Goal: Answer question/provide support

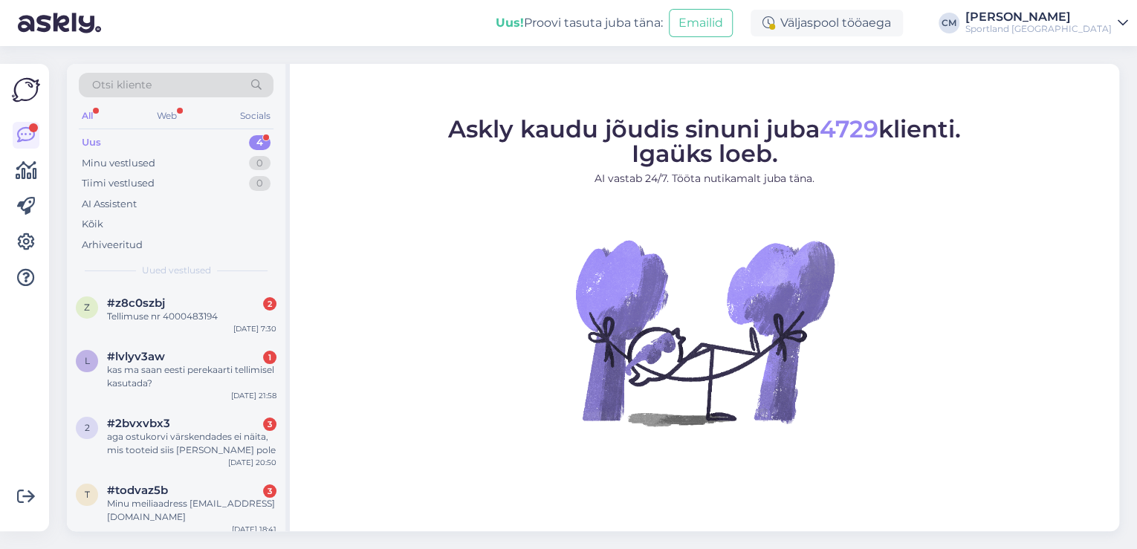
click at [1108, 22] on div "Carmen Männigo" at bounding box center [1038, 17] width 146 height 12
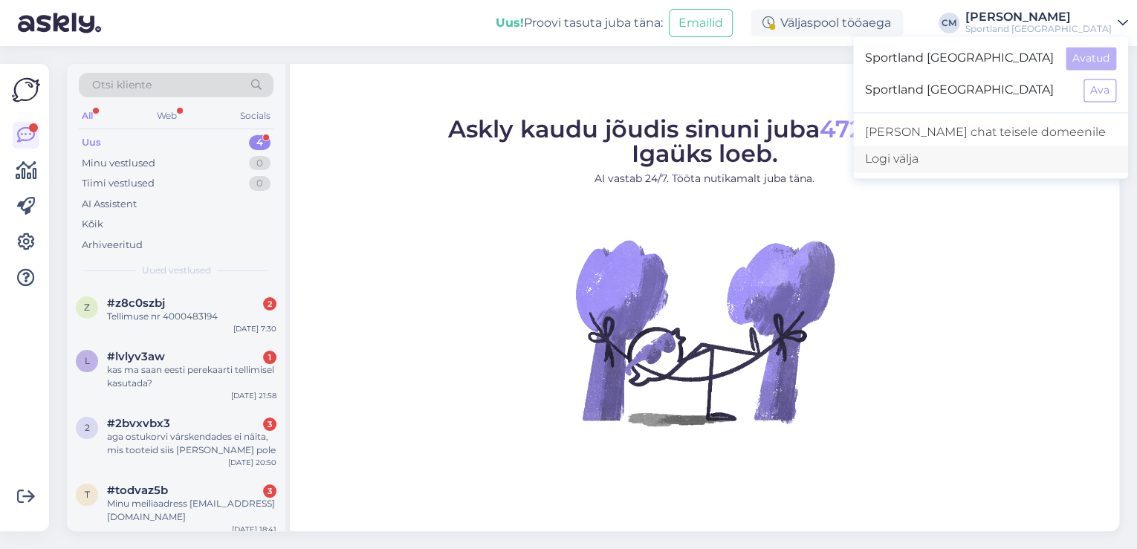
click at [1028, 154] on div "Logi välja" at bounding box center [990, 159] width 275 height 27
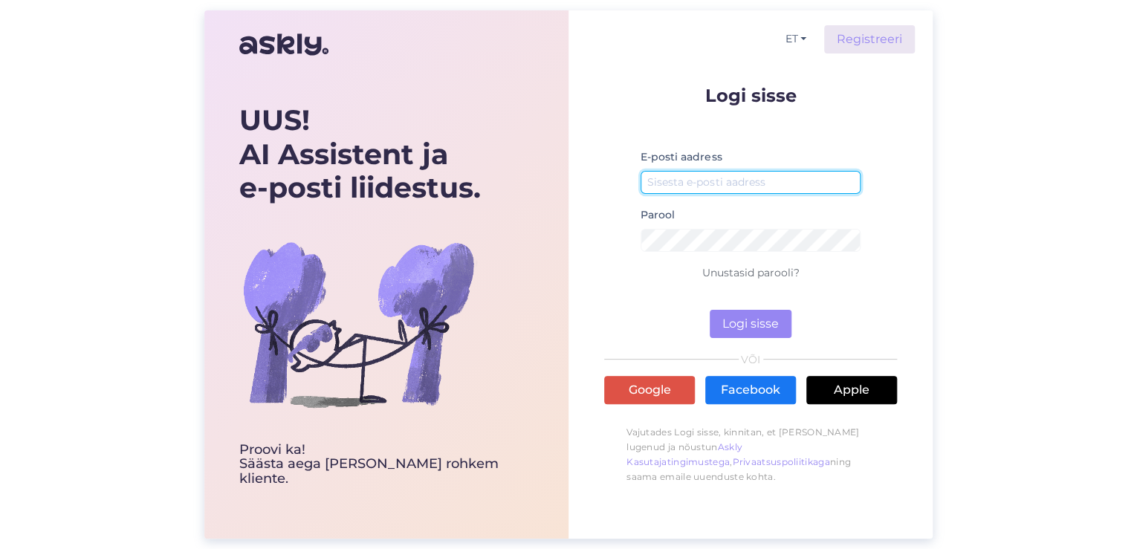
click at [712, 186] on input "email" at bounding box center [750, 182] width 220 height 23
type input "[EMAIL_ADDRESS][DOMAIN_NAME]"
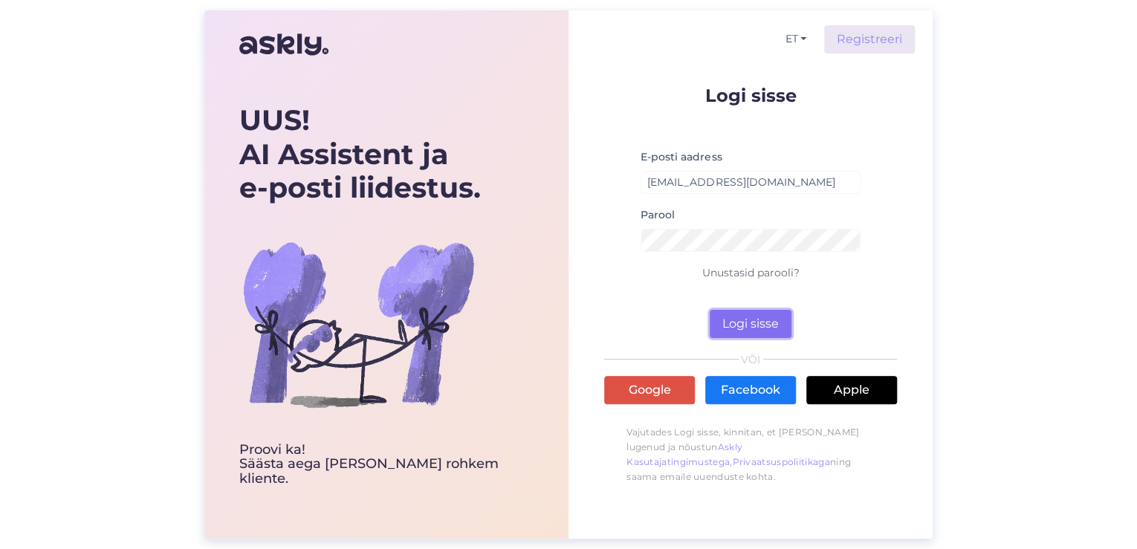
click at [761, 324] on button "Logi sisse" at bounding box center [751, 324] width 82 height 28
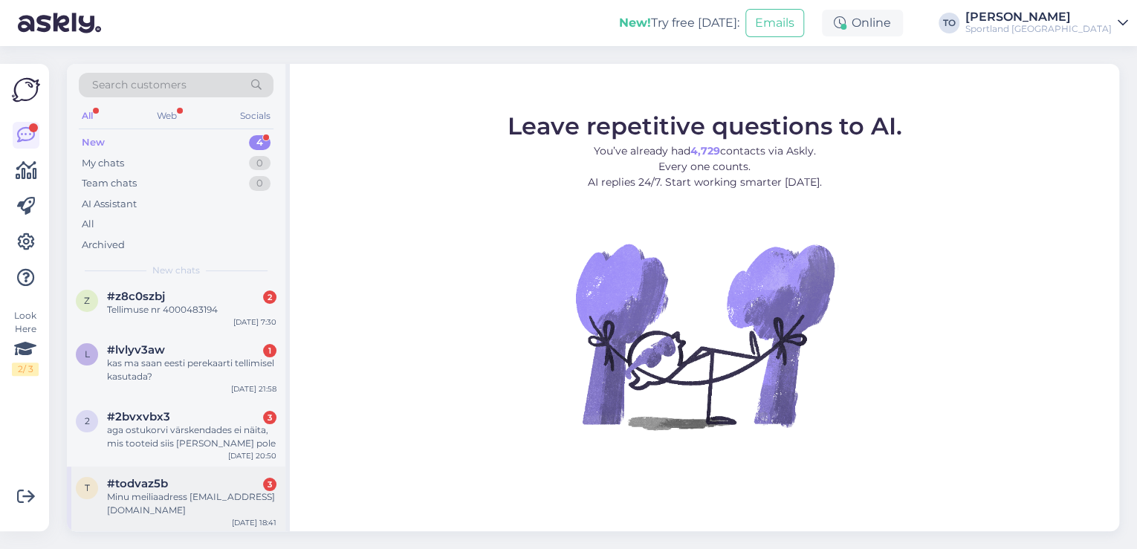
scroll to position [8, 0]
click at [205, 499] on div "Minu meiliaadress [EMAIL_ADDRESS][DOMAIN_NAME]" at bounding box center [191, 502] width 169 height 27
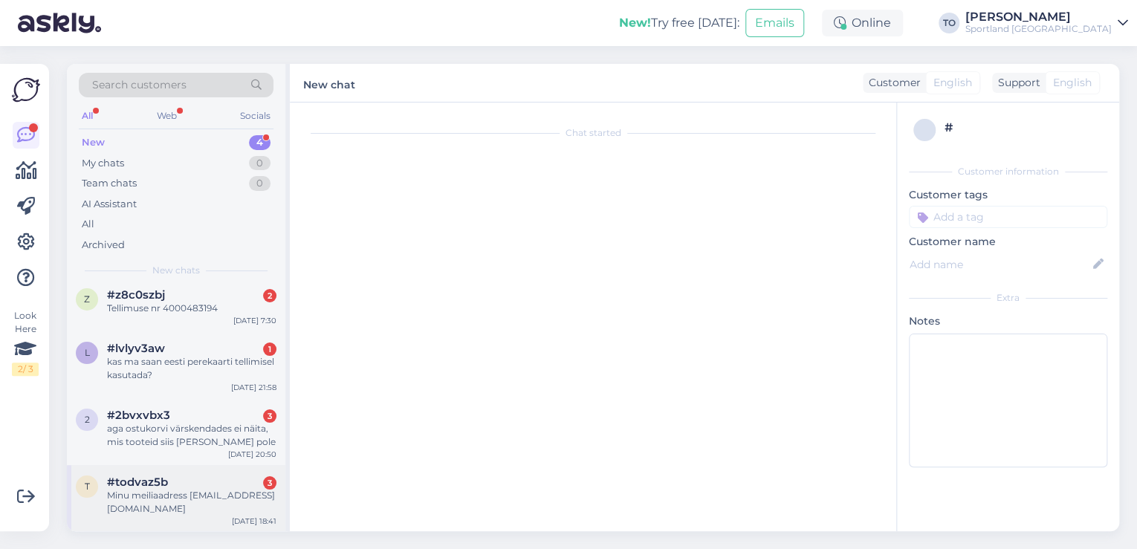
scroll to position [16, 0]
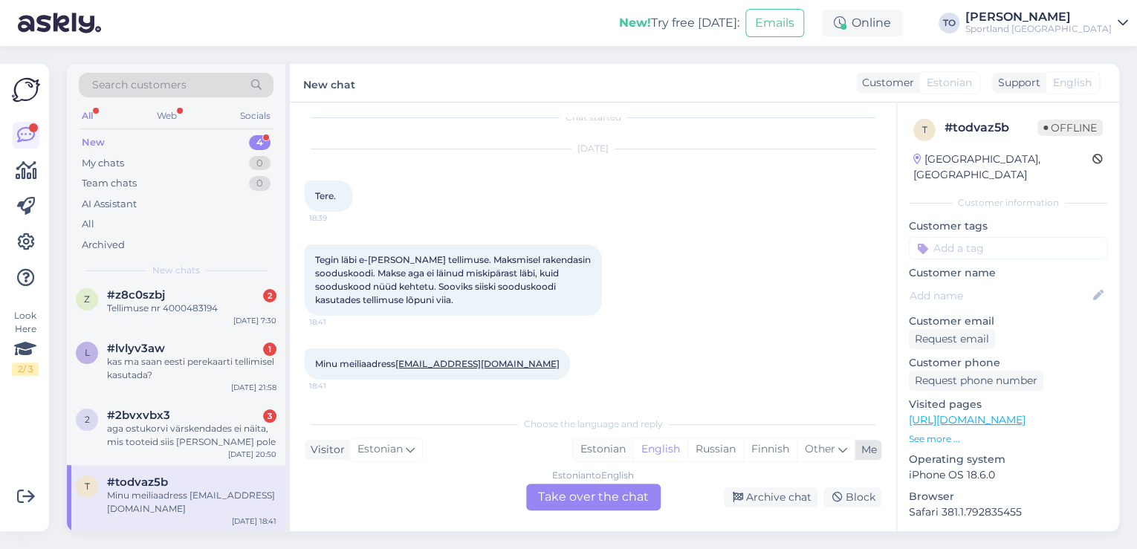
click at [597, 445] on div "Estonian" at bounding box center [603, 449] width 60 height 22
click at [595, 496] on div "Estonian to Estonian Take over the chat" at bounding box center [593, 497] width 134 height 27
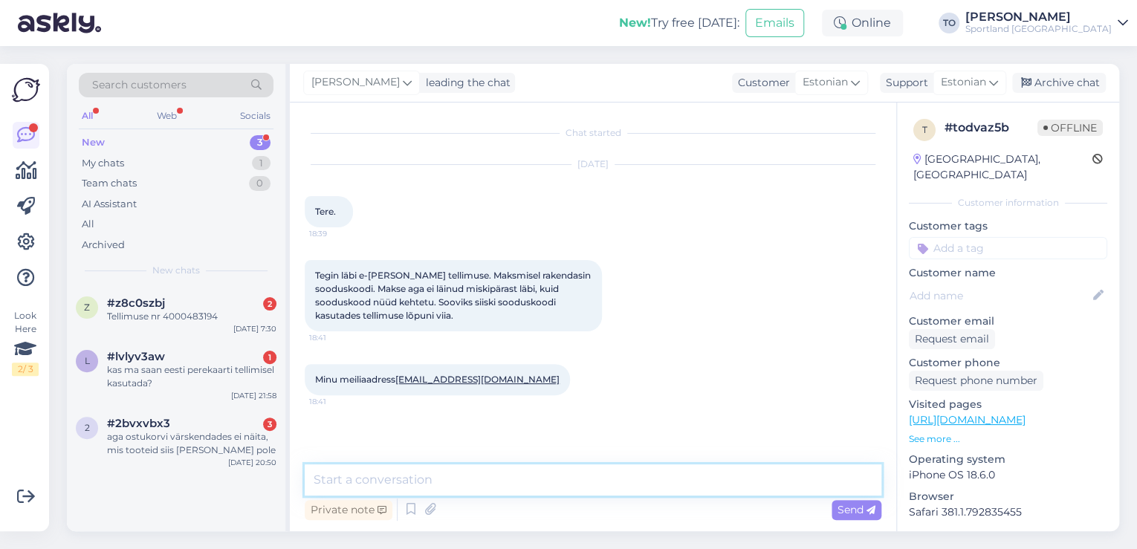
click at [535, 472] on textarea at bounding box center [593, 479] width 577 height 31
type textarea "Tere hommikust! [PERSON_NAME] Klienditeenindusest"
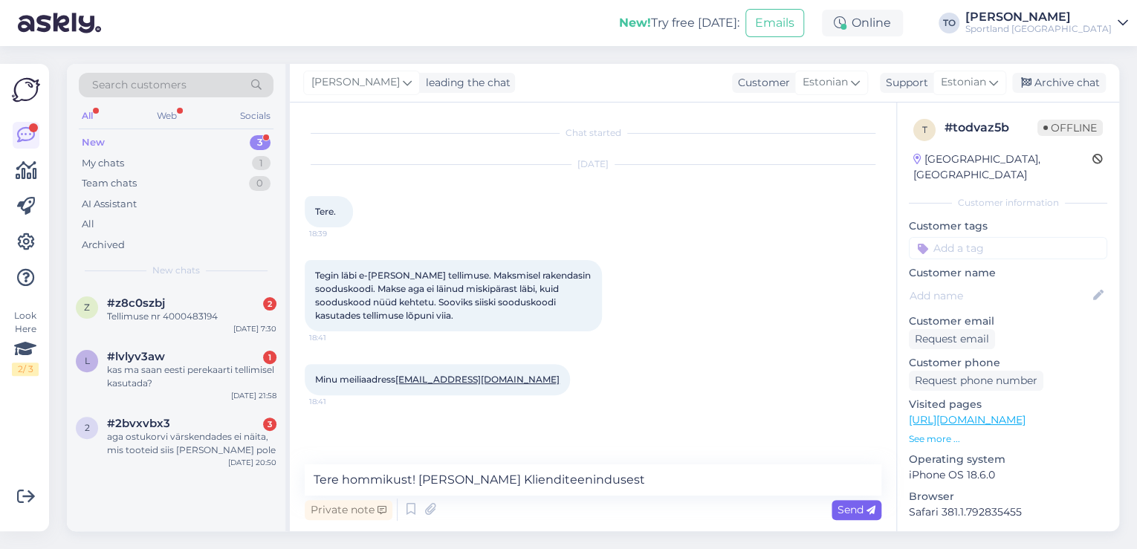
click at [859, 512] on span "Send" at bounding box center [856, 509] width 38 height 13
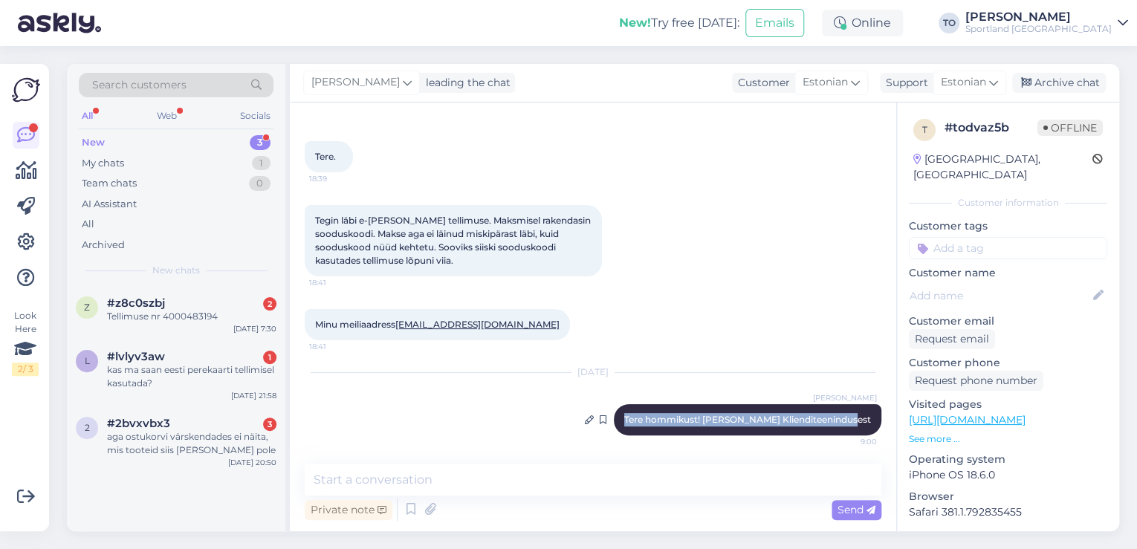
drag, startPoint x: 642, startPoint y: 416, endPoint x: 863, endPoint y: 415, distance: 220.7
click at [863, 415] on div "[PERSON_NAME] Tere hommikust! [PERSON_NAME] Klienditeenindusest 9:00" at bounding box center [747, 419] width 267 height 31
copy span "Tere hommikust! [PERSON_NAME] Klienditeenindusest"
click at [181, 446] on div "aga ostukorvi värskendades ei näita, mis tooteid siis [PERSON_NAME] pole" at bounding box center [191, 443] width 169 height 27
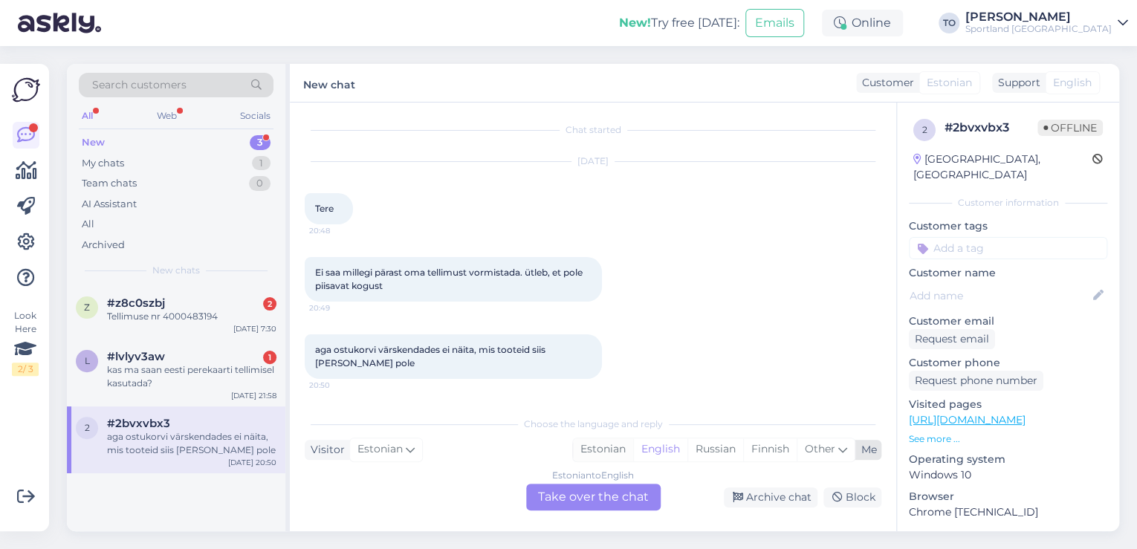
click at [617, 449] on div "Estonian" at bounding box center [603, 449] width 60 height 22
click at [603, 496] on div "Estonian to Estonian Take over the chat" at bounding box center [593, 497] width 134 height 27
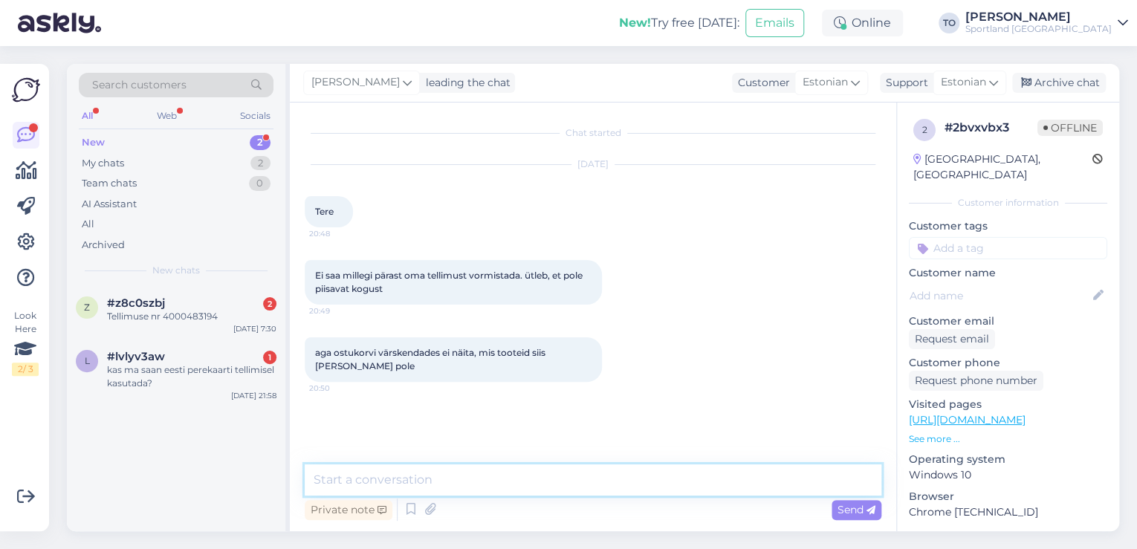
click at [542, 481] on textarea at bounding box center [593, 479] width 577 height 31
paste textarea "Tere hommikust! [PERSON_NAME] Klienditeenindusest"
type textarea "Tere hommikust! [PERSON_NAME] Klienditeenindusest"
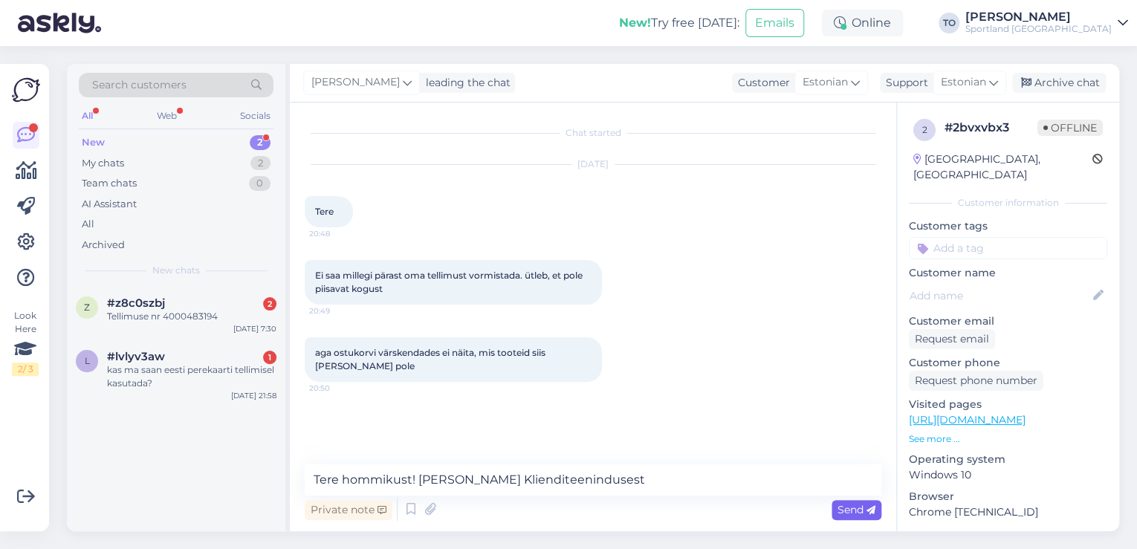
click at [865, 506] on span "Send" at bounding box center [856, 509] width 38 height 13
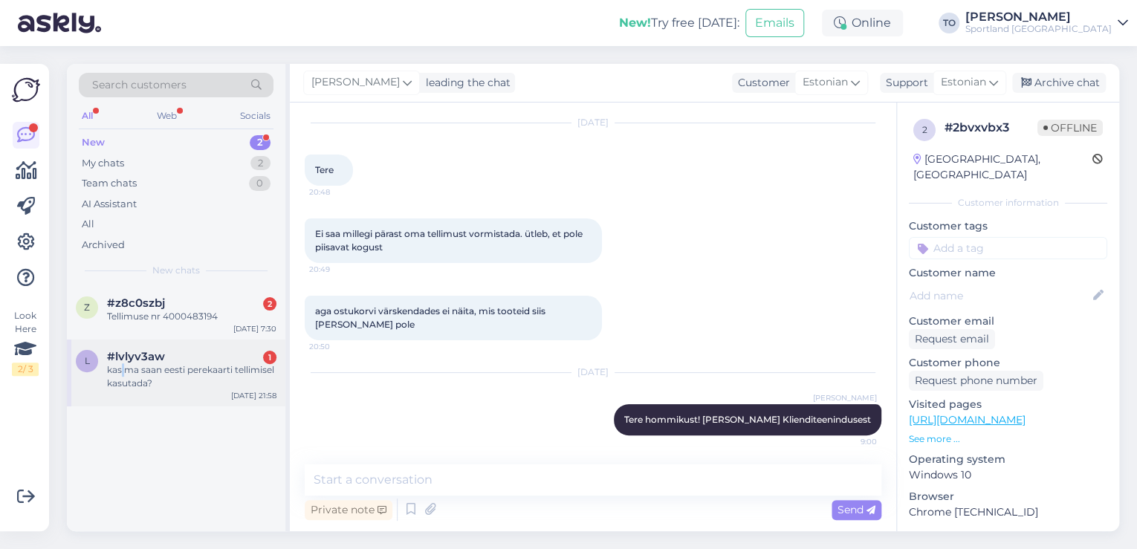
click at [123, 371] on div "kas ma saan eesti perekaarti tellimisel kasutada?" at bounding box center [191, 376] width 169 height 27
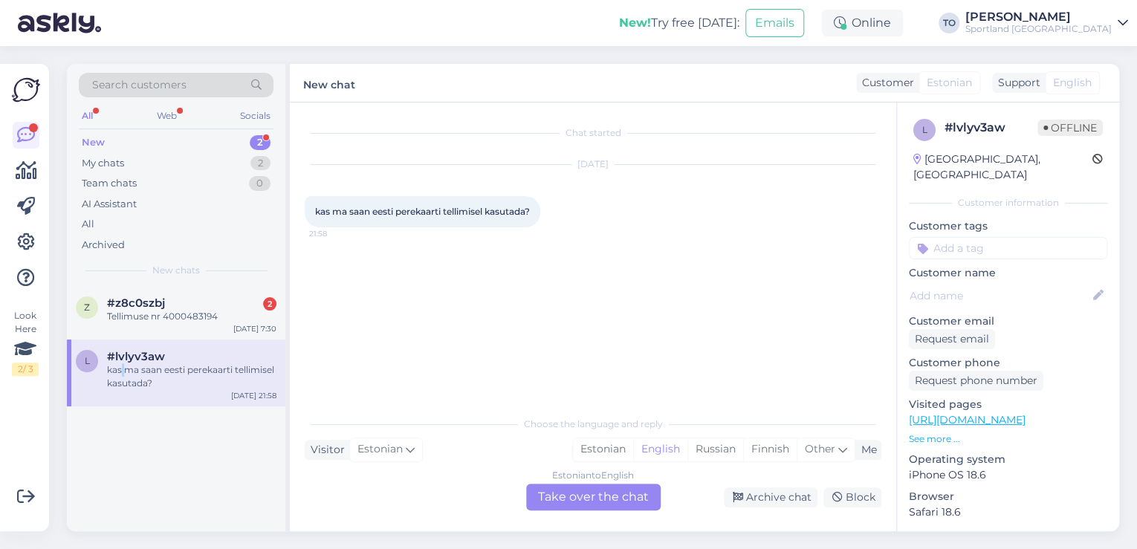
scroll to position [0, 0]
drag, startPoint x: 607, startPoint y: 444, endPoint x: 591, endPoint y: 478, distance: 37.6
click at [608, 444] on div "Estonian" at bounding box center [603, 449] width 60 height 22
click at [585, 496] on div "Estonian to Estonian Take over the chat" at bounding box center [593, 497] width 134 height 27
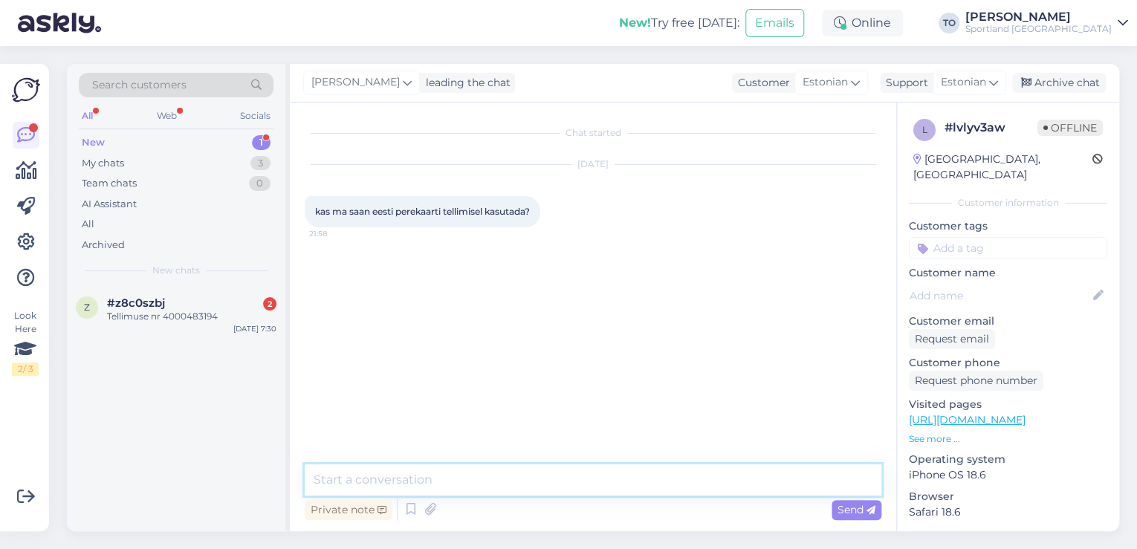
click at [459, 484] on textarea at bounding box center [593, 479] width 577 height 31
paste textarea "Tere hommikust! [PERSON_NAME] Klienditeenindusest"
type textarea "Tere hommikust! [PERSON_NAME] Klienditeenindusest"
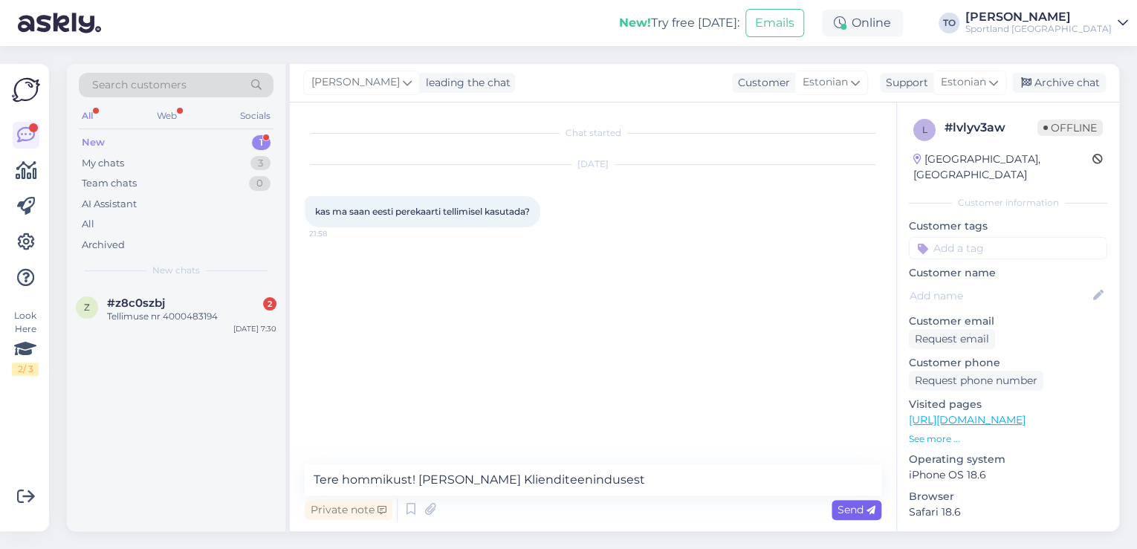
click at [845, 509] on span "Send" at bounding box center [856, 509] width 38 height 13
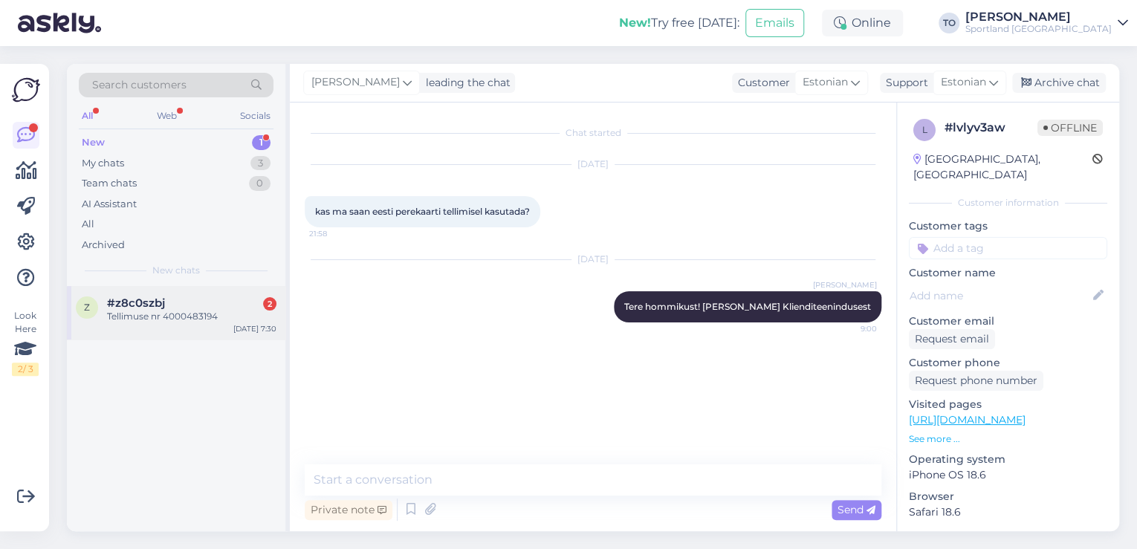
click at [216, 327] on div "z #z8c0szbj 2 Tellimuse nr 4000483194 [DATE] 7:30" at bounding box center [176, 312] width 218 height 53
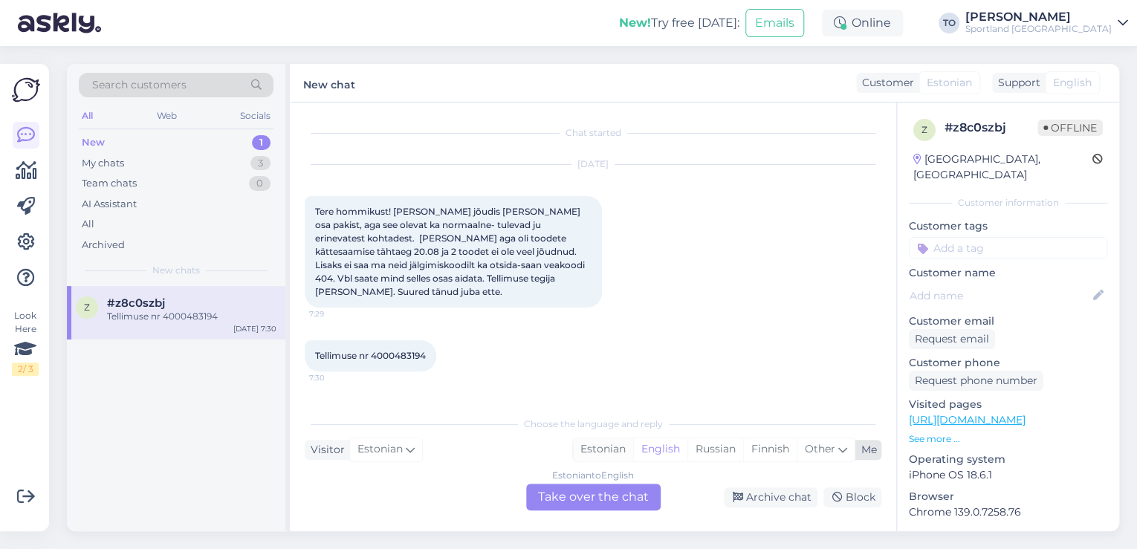
click at [588, 449] on div "Estonian" at bounding box center [603, 449] width 60 height 22
click at [587, 498] on div "Estonian to Estonian Take over the chat" at bounding box center [593, 497] width 134 height 27
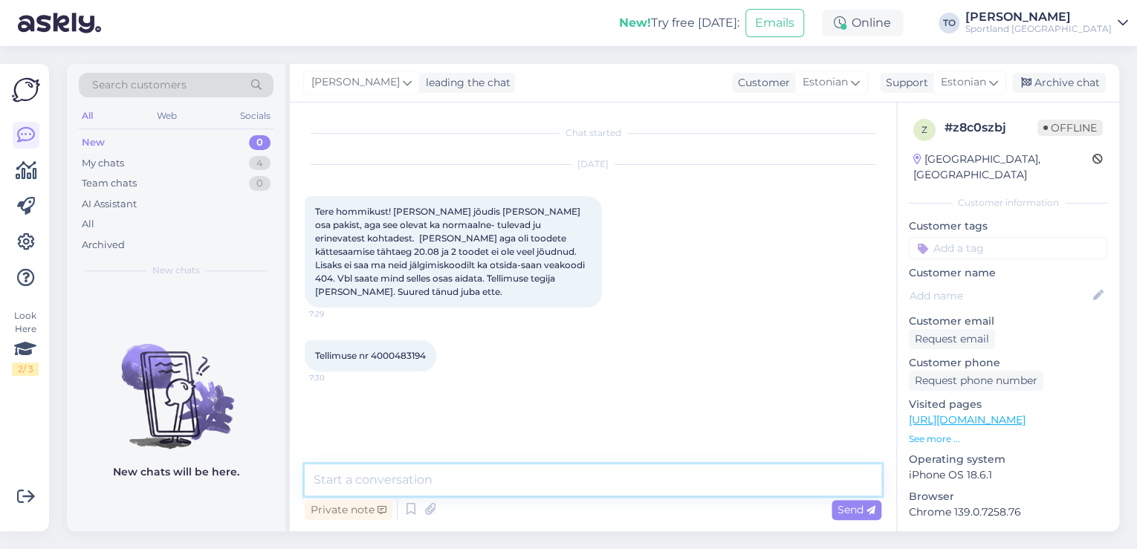
click at [460, 478] on textarea at bounding box center [593, 479] width 577 height 31
paste textarea "Tere hommikust! [PERSON_NAME] Klienditeenindusest"
type textarea "Tere hommikust! [PERSON_NAME] Klienditeenindusest"
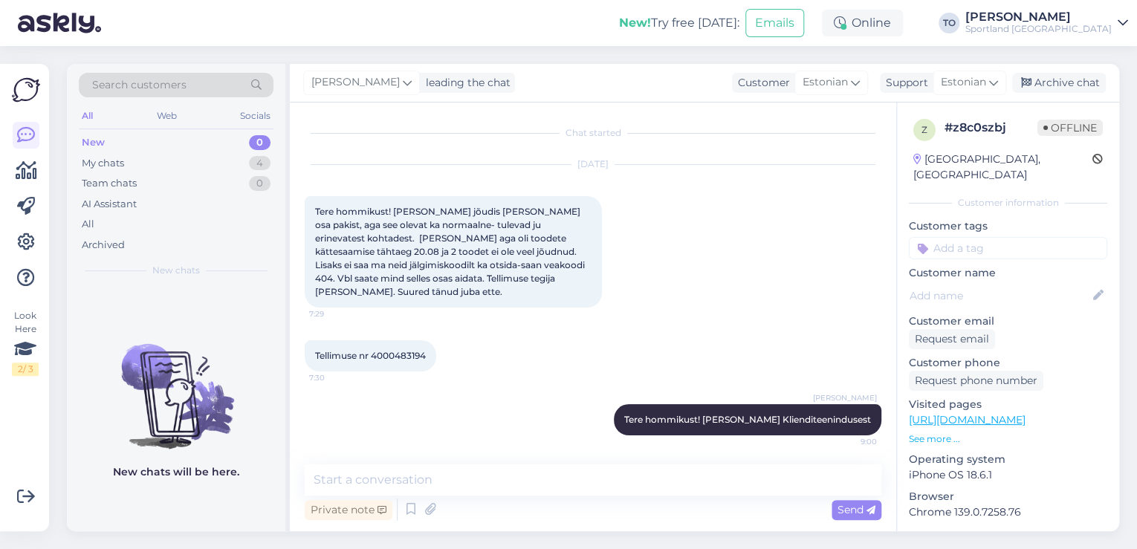
click at [1079, 13] on div "[PERSON_NAME]" at bounding box center [1038, 17] width 146 height 12
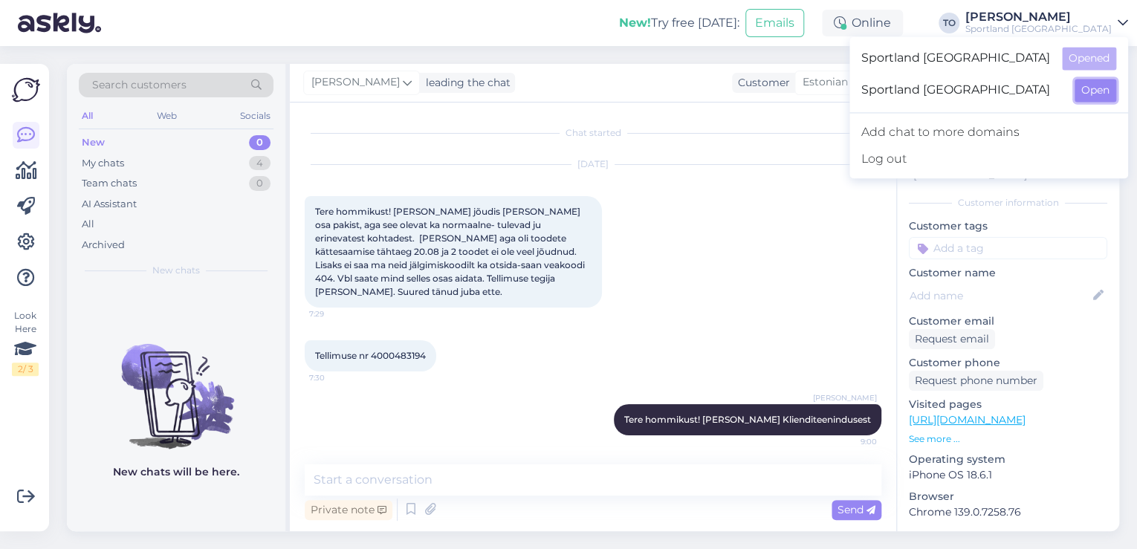
click at [1082, 89] on button "Open" at bounding box center [1095, 90] width 42 height 23
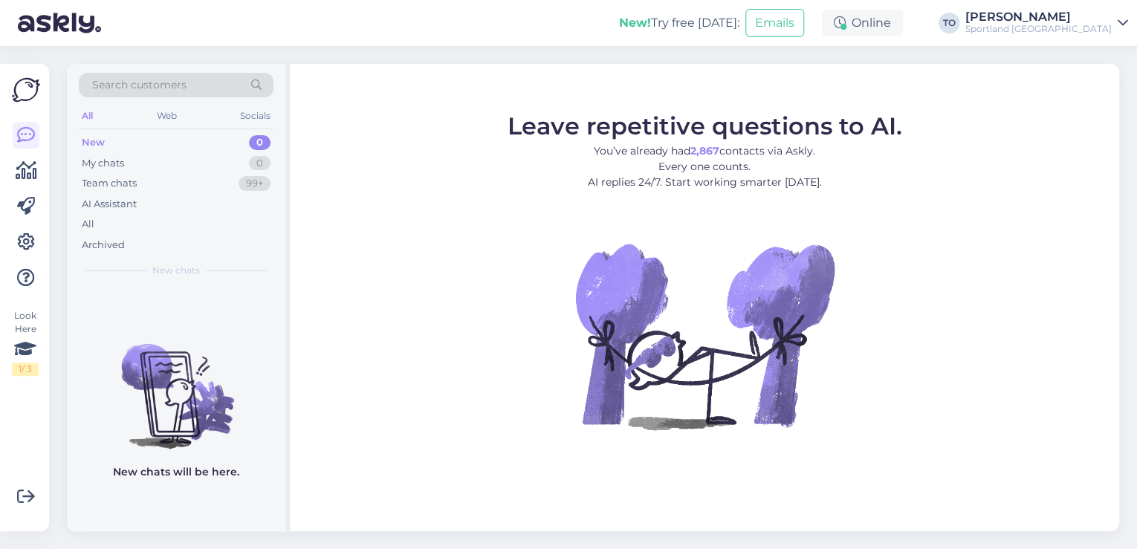
click at [1064, 19] on div "[PERSON_NAME]" at bounding box center [1038, 17] width 146 height 12
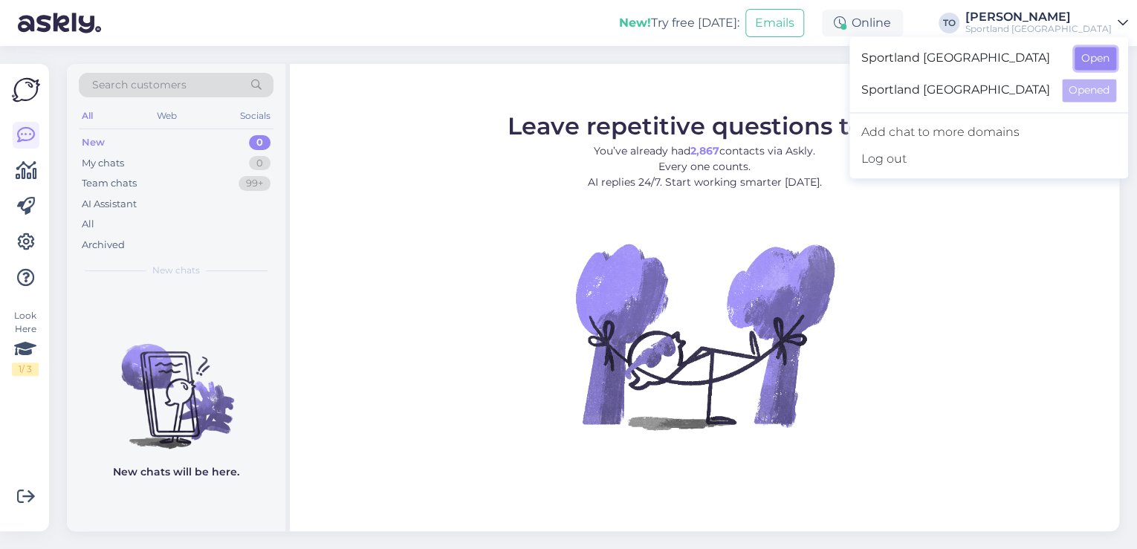
click at [1084, 51] on button "Open" at bounding box center [1095, 58] width 42 height 23
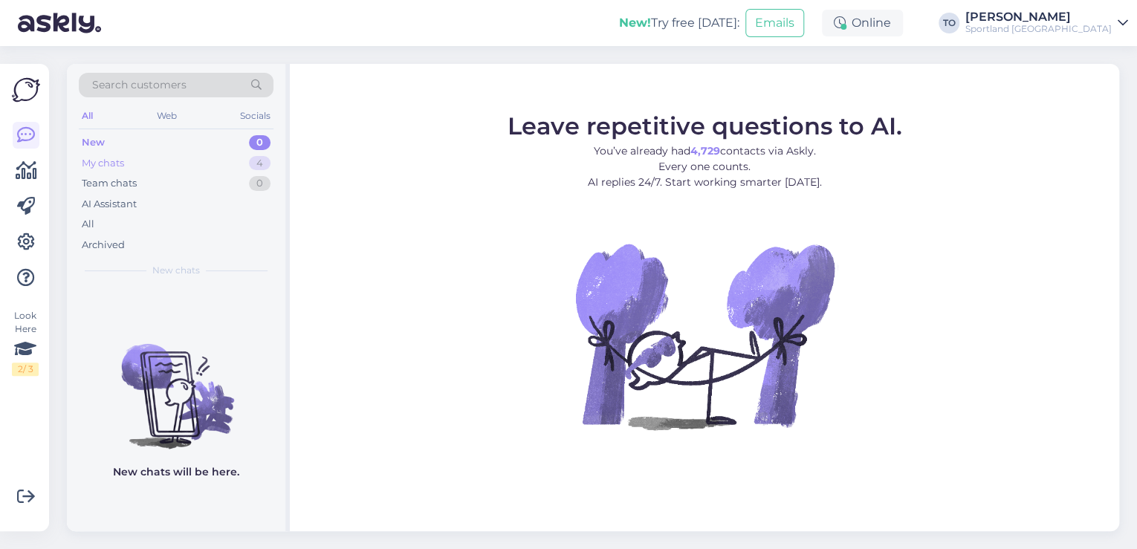
click at [178, 164] on div "My chats 4" at bounding box center [176, 163] width 195 height 21
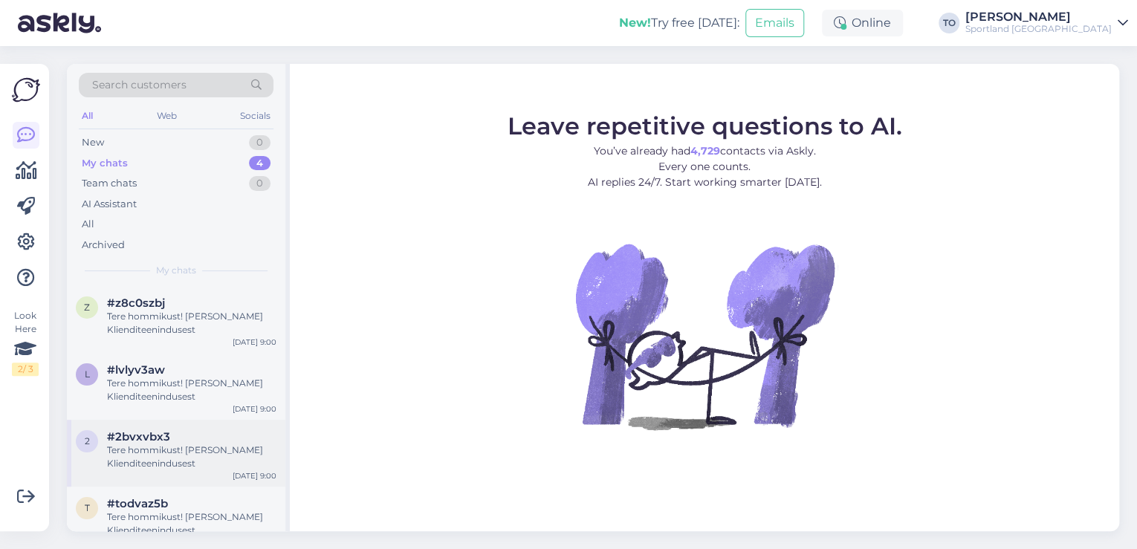
scroll to position [21, 0]
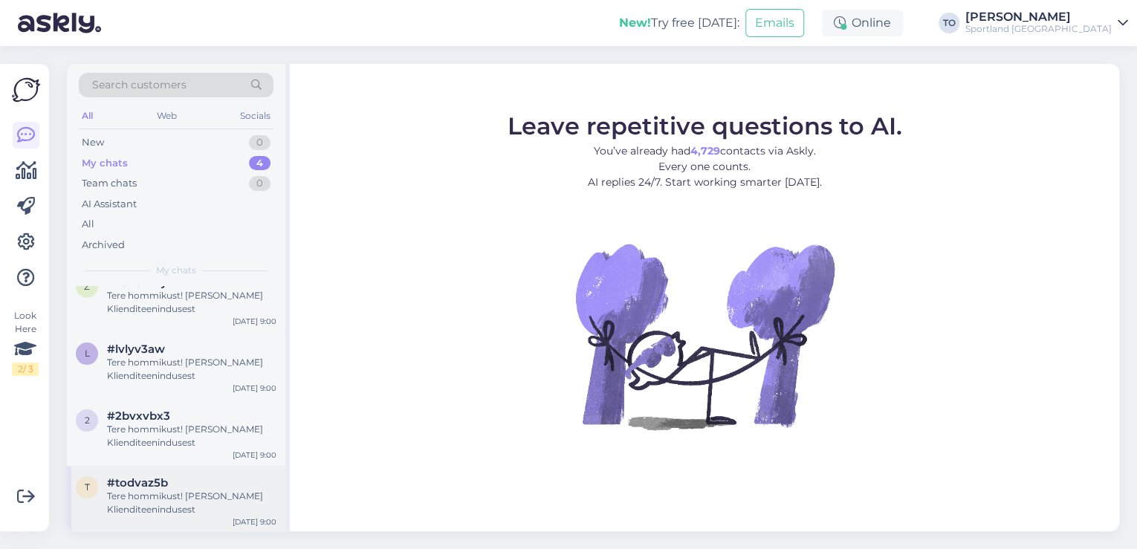
click at [179, 482] on div "#todvaz5b" at bounding box center [191, 482] width 169 height 13
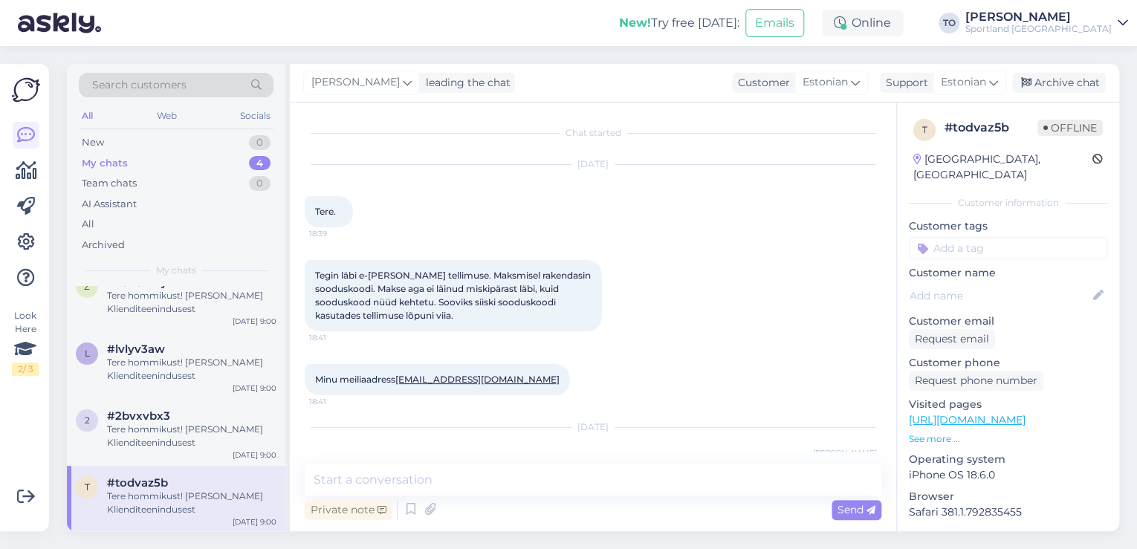
scroll to position [55, 0]
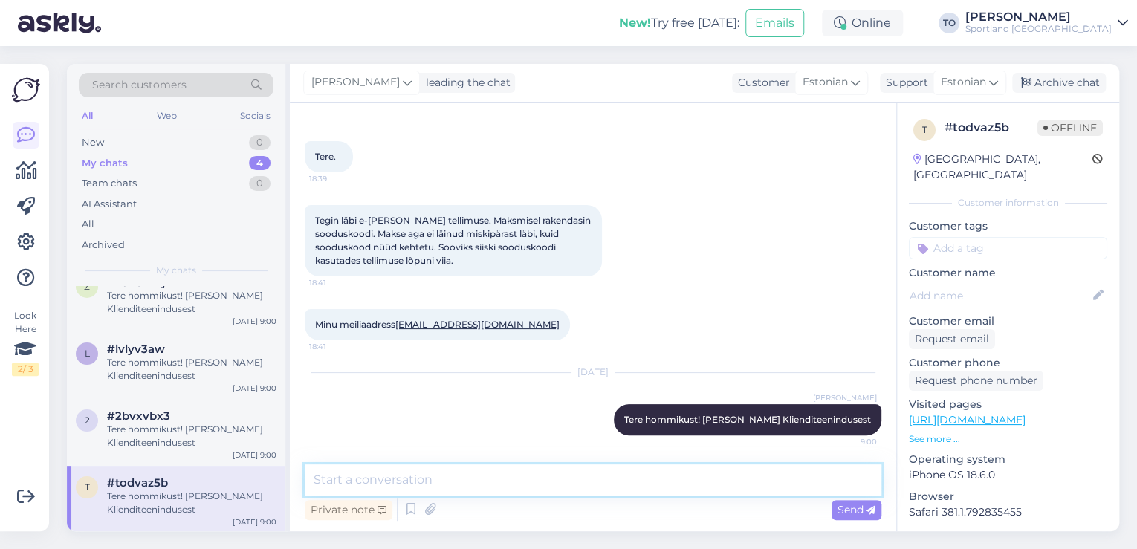
click at [505, 476] on textarea at bounding box center [593, 479] width 577 height 31
type textarea "Vastame Teile meilile"
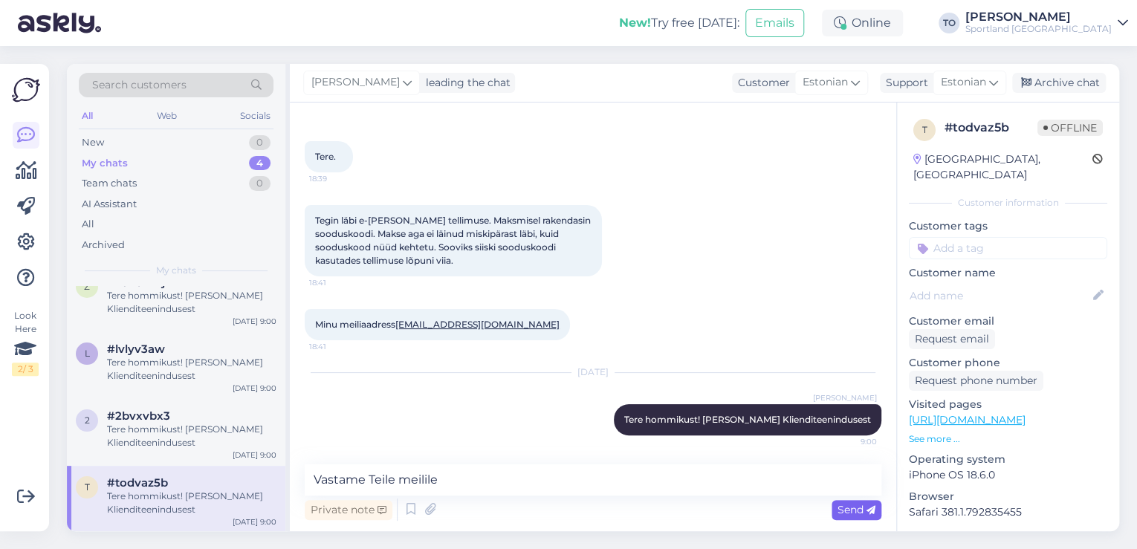
click at [840, 511] on span "Send" at bounding box center [856, 509] width 38 height 13
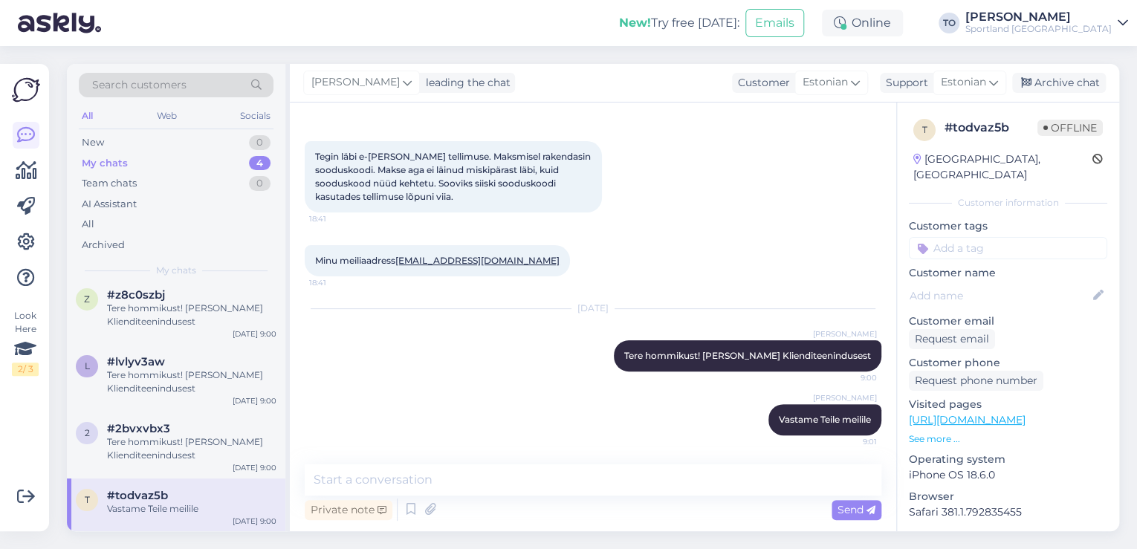
click at [974, 237] on input at bounding box center [1008, 248] width 198 height 22
type input "soodus"
click at [1022, 267] on div "Soodustused" at bounding box center [1008, 288] width 198 height 42
click at [1019, 283] on span "Soodustused" at bounding box center [1007, 287] width 59 height 9
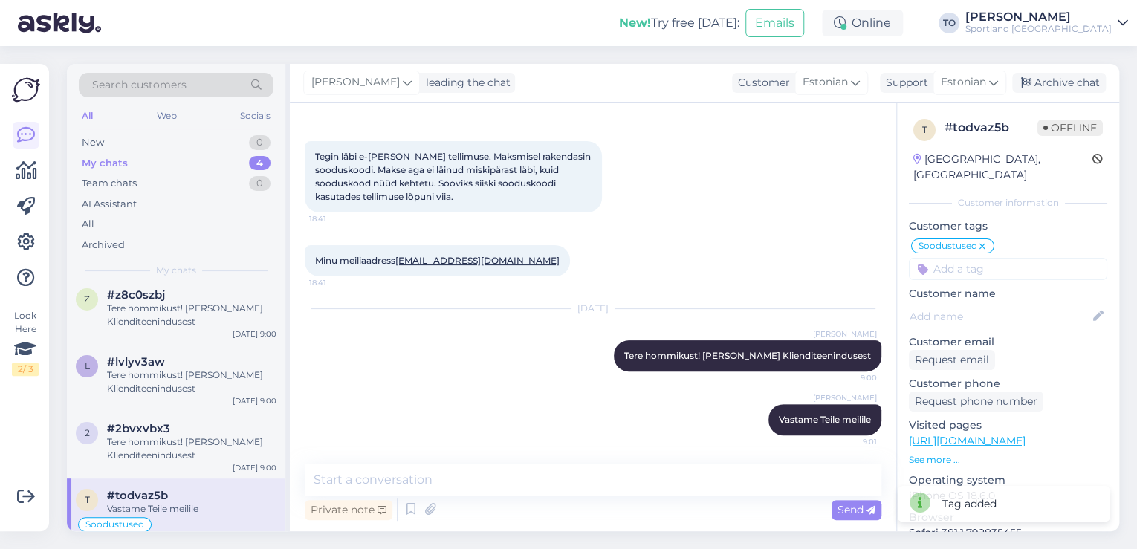
scroll to position [21, 0]
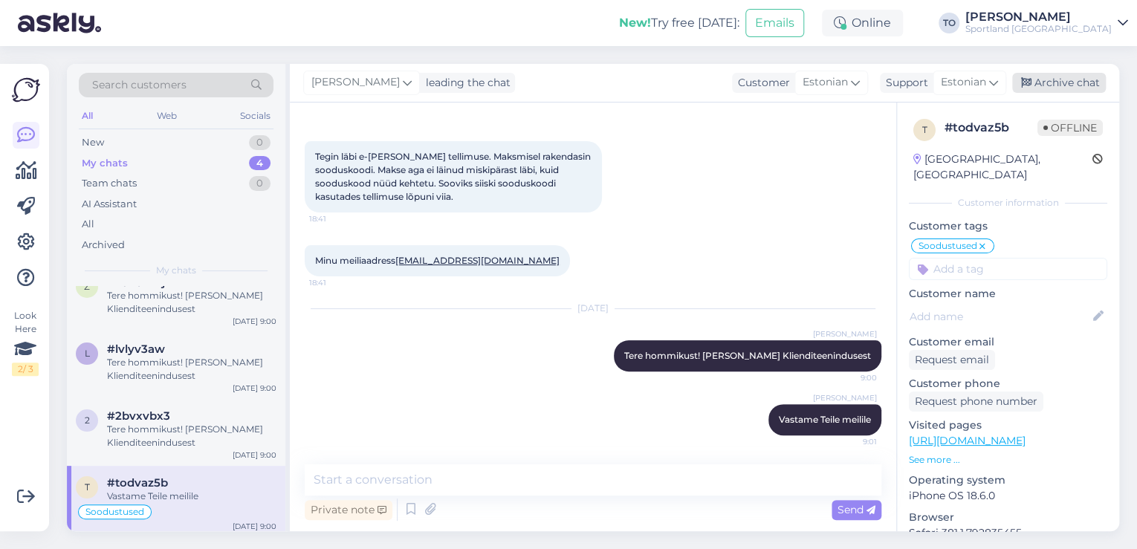
click at [1054, 77] on div "Archive chat" at bounding box center [1059, 83] width 94 height 20
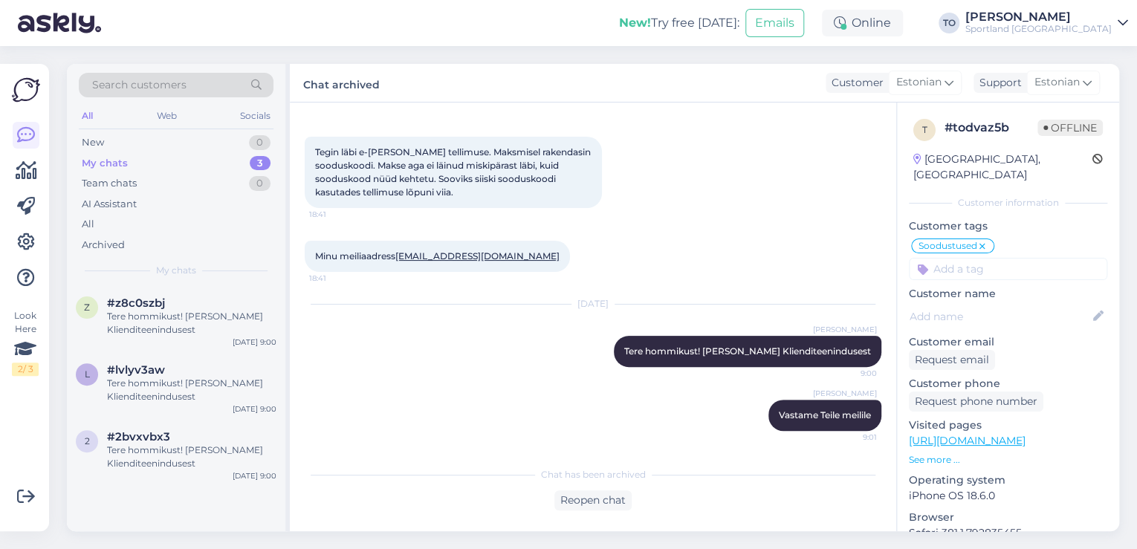
scroll to position [125, 0]
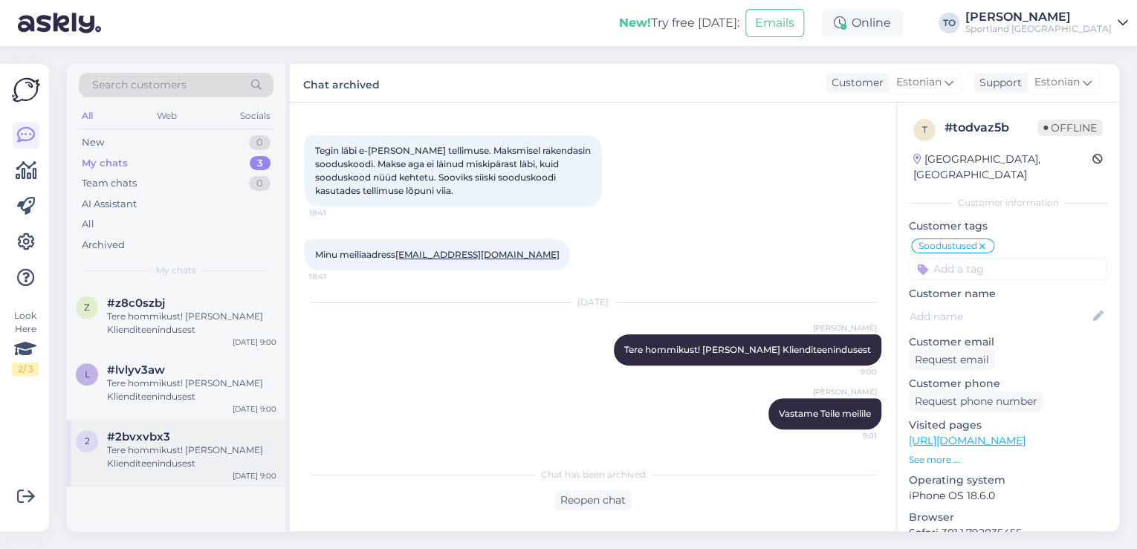
click at [160, 456] on div "Tere hommikust! [PERSON_NAME] Klienditeenindusest" at bounding box center [191, 457] width 169 height 27
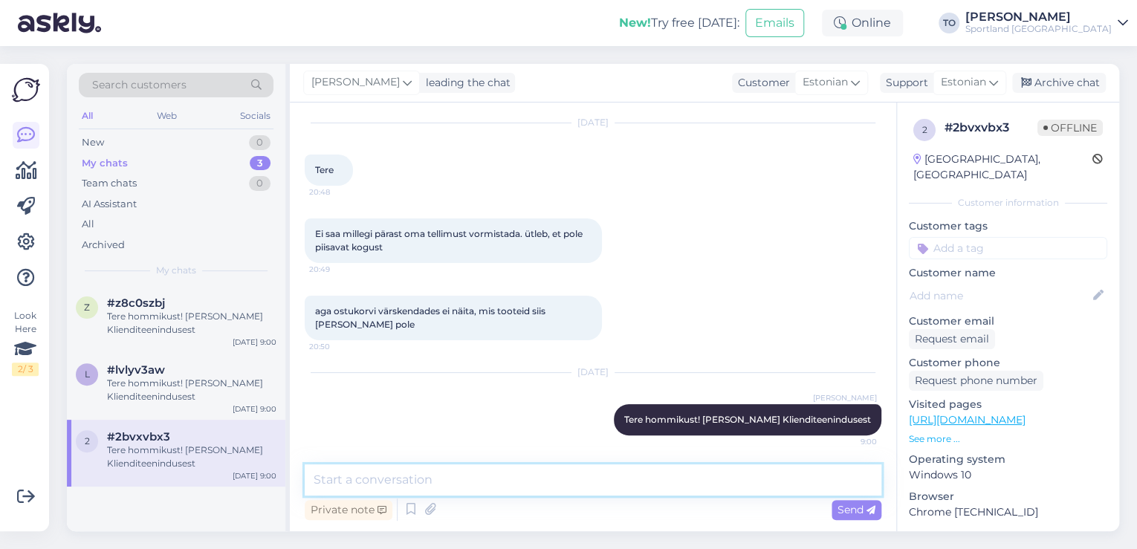
click at [511, 470] on textarea at bounding box center [593, 479] width 577 height 31
type textarea "k"
type textarea "Kas Te saaksite palun ostukorvist kuvatõmmise saata?"
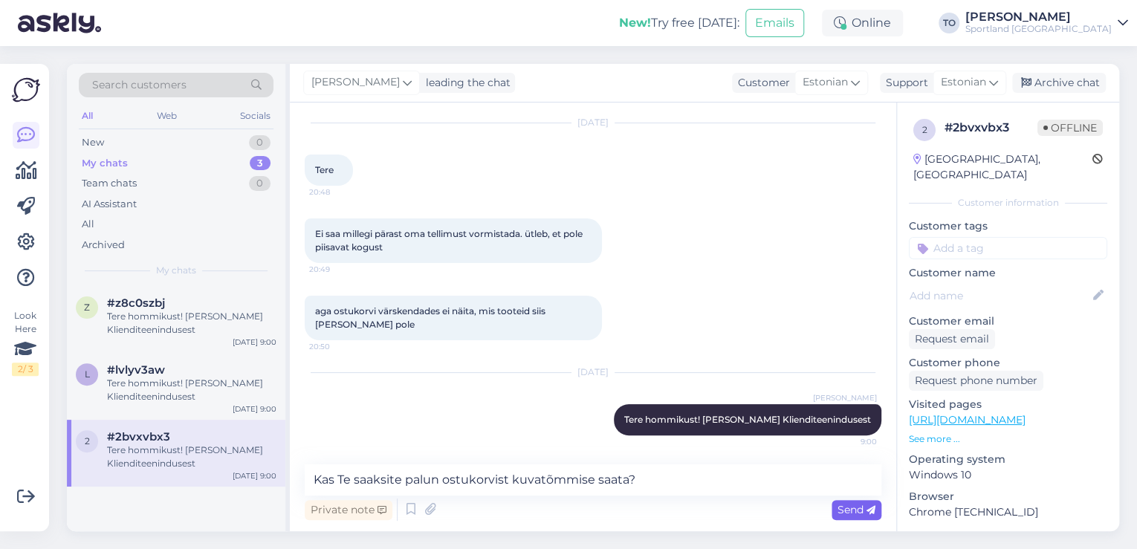
click at [868, 516] on div "Send" at bounding box center [856, 510] width 50 height 20
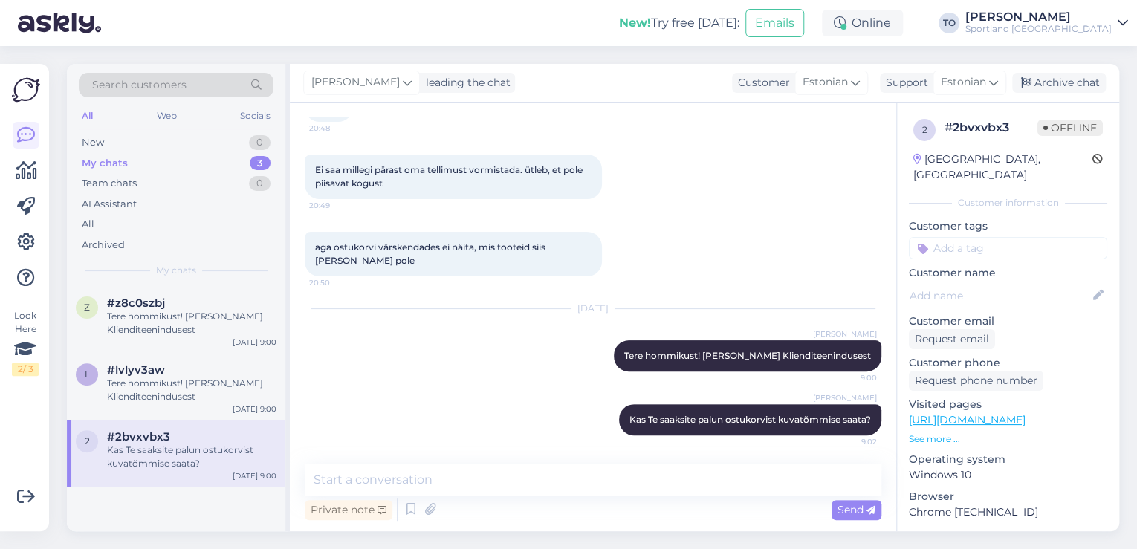
click at [1017, 237] on input at bounding box center [1008, 248] width 198 height 22
type input "prob"
click at [1021, 301] on span "Probleem tellimuse esitamisega" at bounding box center [1008, 305] width 119 height 9
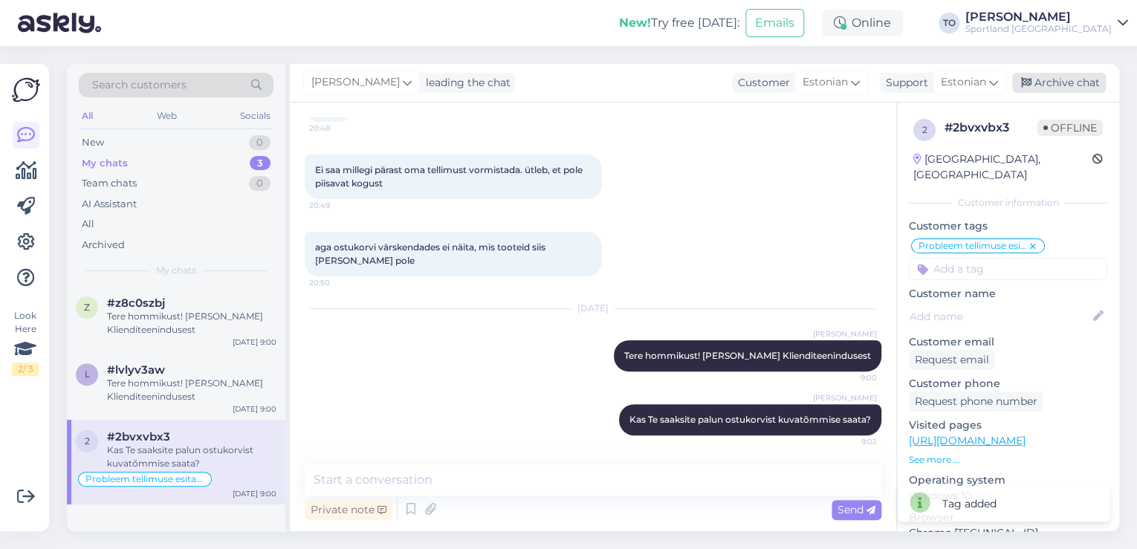
click at [1068, 88] on div "Archive chat" at bounding box center [1059, 83] width 94 height 20
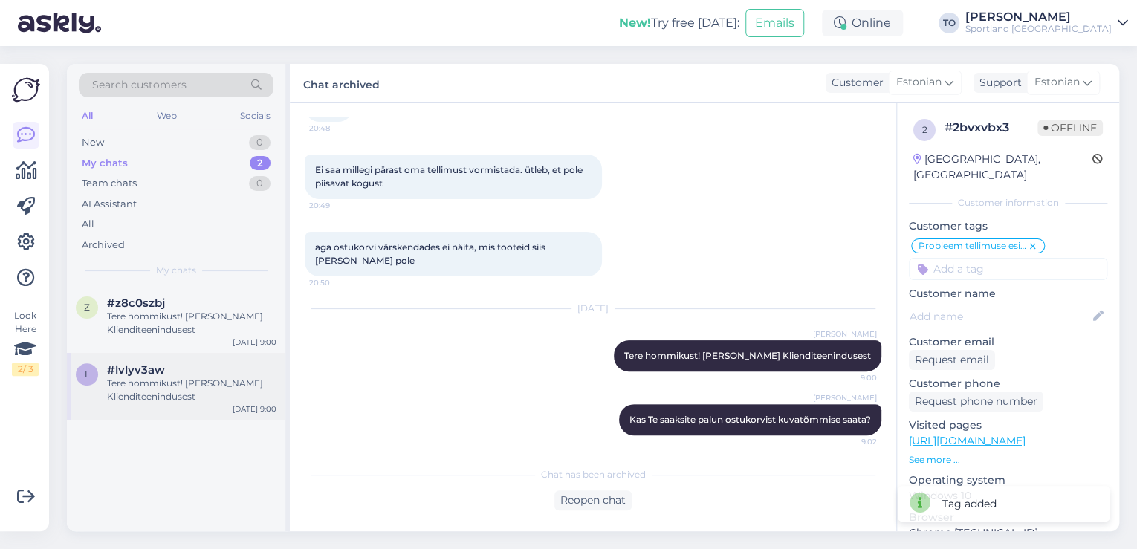
click at [164, 377] on div "Tere hommikust! [PERSON_NAME] Klienditeenindusest" at bounding box center [191, 390] width 169 height 27
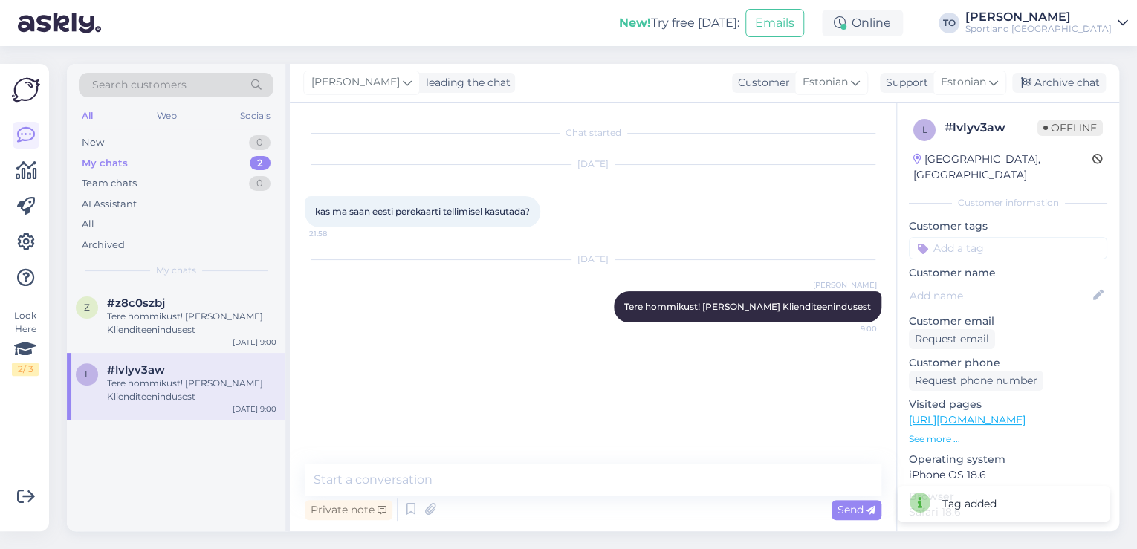
scroll to position [0, 0]
click at [556, 478] on textarea at bounding box center [593, 479] width 577 height 31
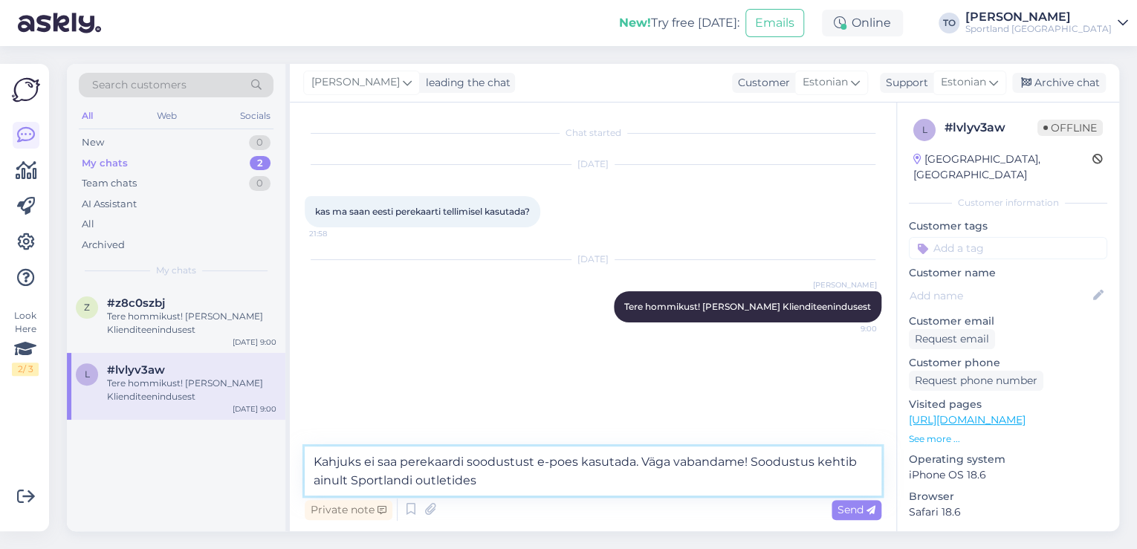
click at [424, 483] on textarea "Kahjuks ei saa perekaardi soodustust e-poes kasutada. Väga vabandame! Soodustus…" at bounding box center [593, 471] width 577 height 49
click at [412, 481] on textarea "Kahjuks ei saa perekaardi soodustust e-poes kasutada. Väga vabandame! Soodustus…" at bounding box center [593, 471] width 577 height 49
click at [496, 482] on textarea "Kahjuks ei saa perekaardi soodustust e-poes kasutada. Väga vabandame! Soodustus…" at bounding box center [593, 471] width 577 height 49
type textarea "Kahjuks ei saa perekaardi soodustust e-poes kasutada. Väga vabandame! Soodustus…"
click at [865, 512] on span "Send" at bounding box center [856, 509] width 38 height 13
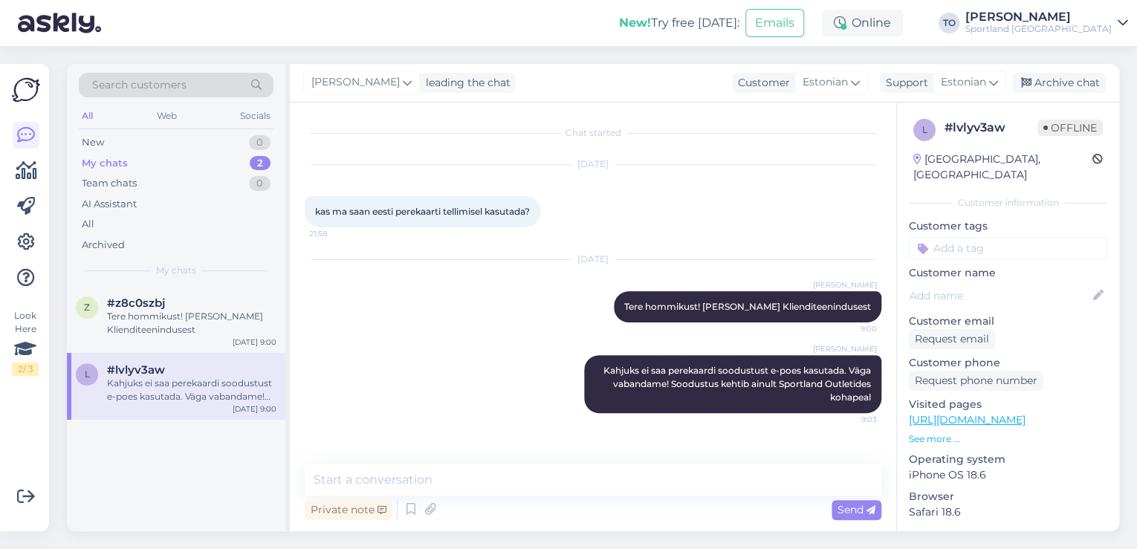
click at [990, 237] on input at bounding box center [1008, 248] width 198 height 22
type input "soodus"
click at [1028, 283] on span "Soodustused" at bounding box center [1007, 287] width 59 height 9
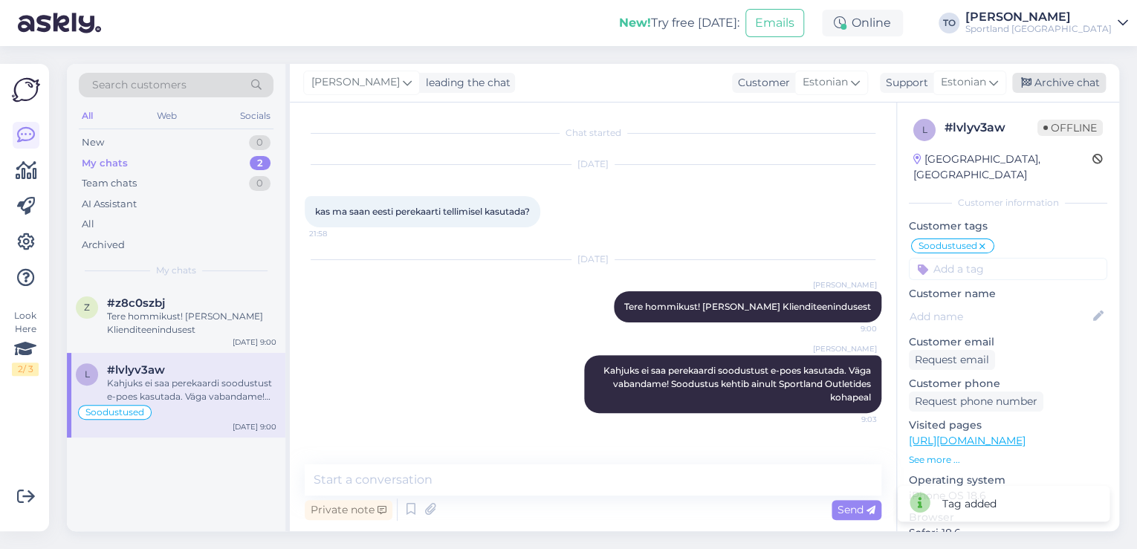
click at [1052, 80] on div "Archive chat" at bounding box center [1059, 83] width 94 height 20
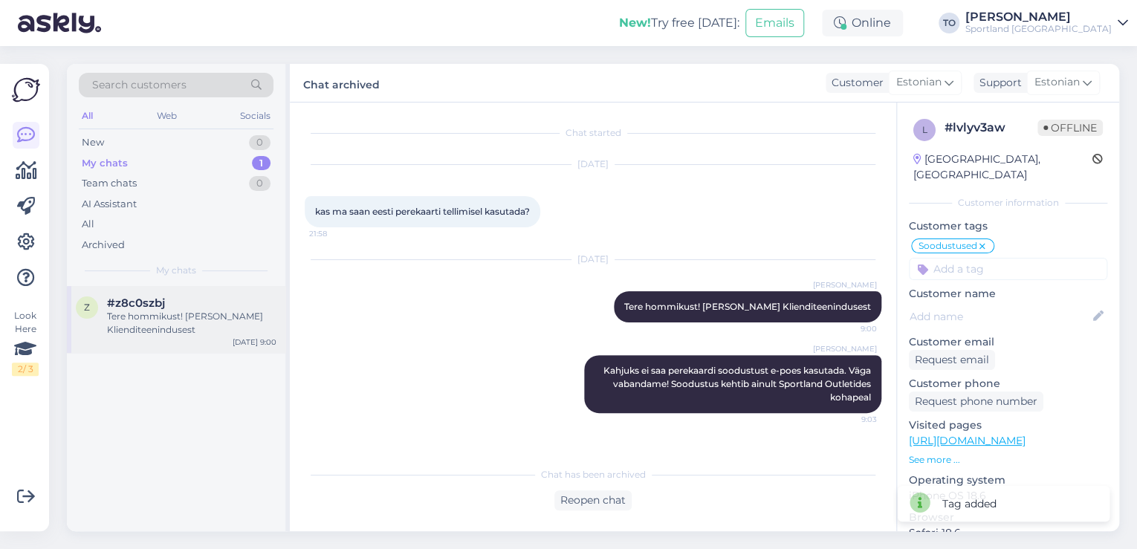
click at [223, 312] on div "Tere hommikust! [PERSON_NAME] Klienditeenindusest" at bounding box center [191, 323] width 169 height 27
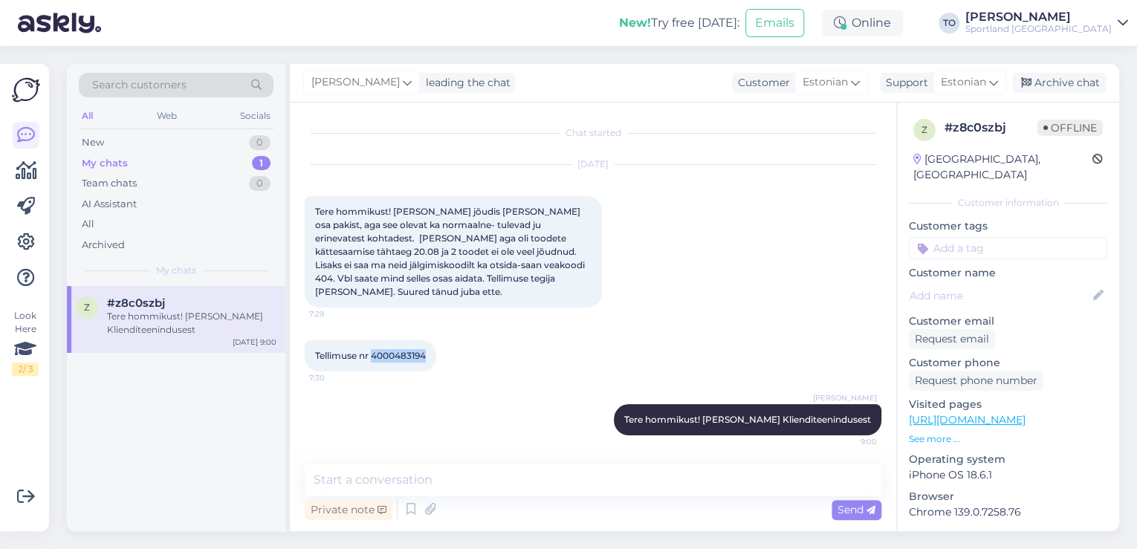
drag, startPoint x: 371, startPoint y: 343, endPoint x: 429, endPoint y: 342, distance: 57.2
click at [429, 342] on div "Tellimuse nr 4000483194 7:30" at bounding box center [371, 355] width 132 height 31
copy span "4000483194"
click at [498, 471] on textarea at bounding box center [593, 479] width 577 height 31
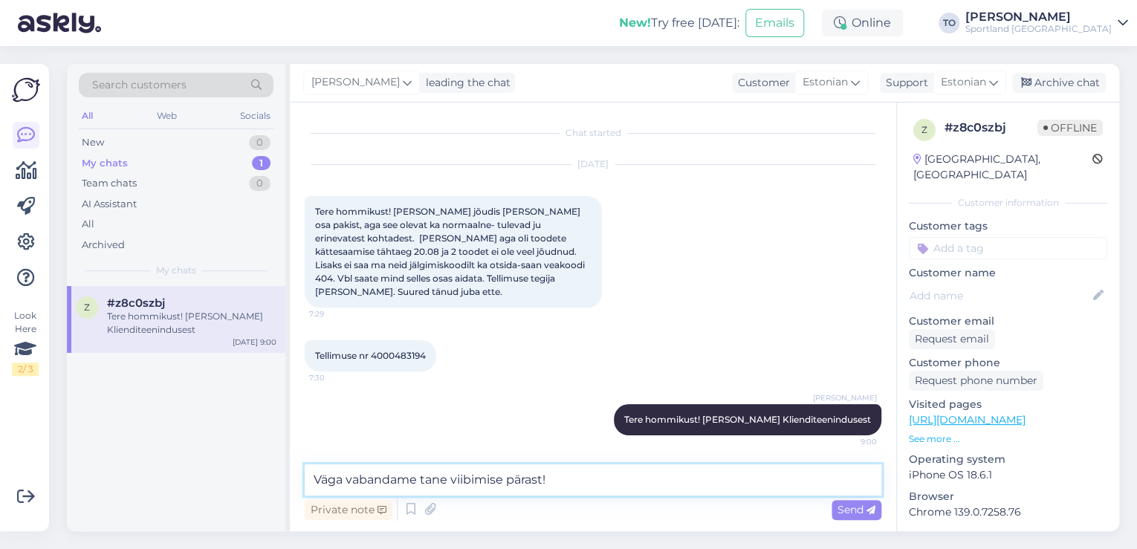
click at [601, 472] on textarea "Väga vabandame tane viibimise pärast!" at bounding box center [593, 479] width 577 height 31
click at [715, 475] on textarea "Väga vabandame tane viibimise pärast! Näen, et saadetis" at bounding box center [593, 479] width 577 height 31
paste textarea "05757992178266"
click at [434, 487] on textarea "Väga vabandame tane viibimise pärast! Näen, et saadetis 05757992178266" at bounding box center [593, 479] width 577 height 31
click at [785, 479] on textarea "Väga vabandame tarne viibimise pärast! Näen, et saadetis 05757992178266" at bounding box center [593, 479] width 577 height 31
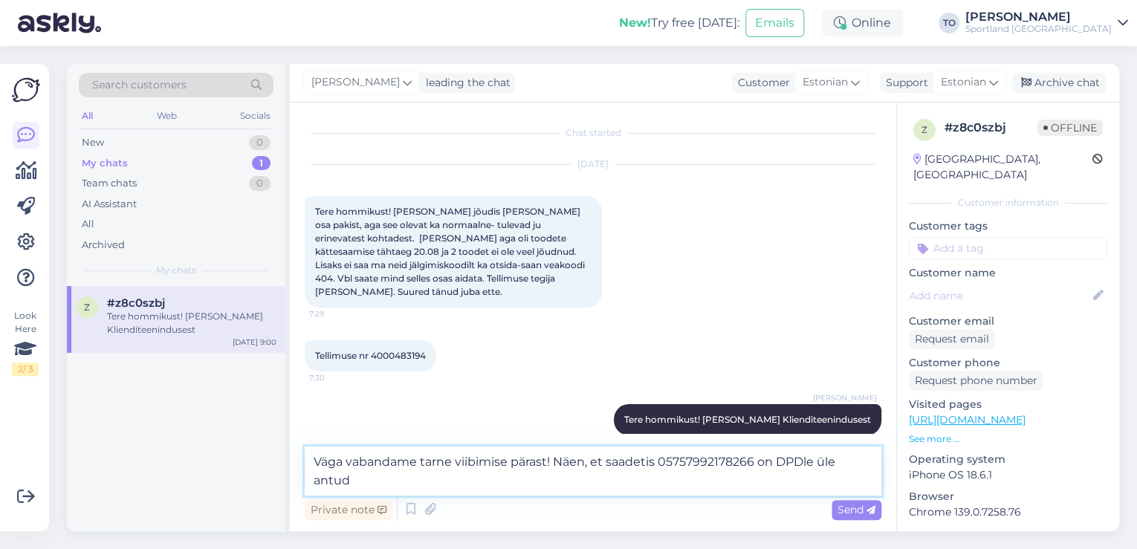
drag, startPoint x: 380, startPoint y: 481, endPoint x: 312, endPoint y: 464, distance: 70.6
click at [312, 464] on textarea "Väga vabandame tarne viibimise pärast! Näen, et saadetis 05757992178266 on DPDl…" at bounding box center [593, 471] width 577 height 49
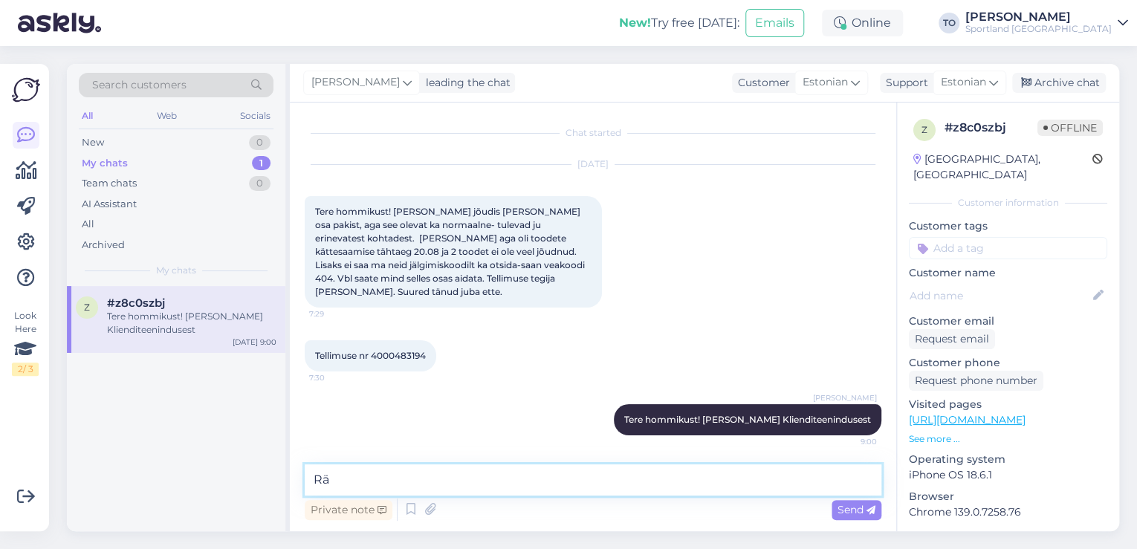
type textarea "R"
click at [597, 477] on textarea at bounding box center [593, 479] width 577 height 31
click at [357, 510] on div "Private note" at bounding box center [349, 510] width 88 height 20
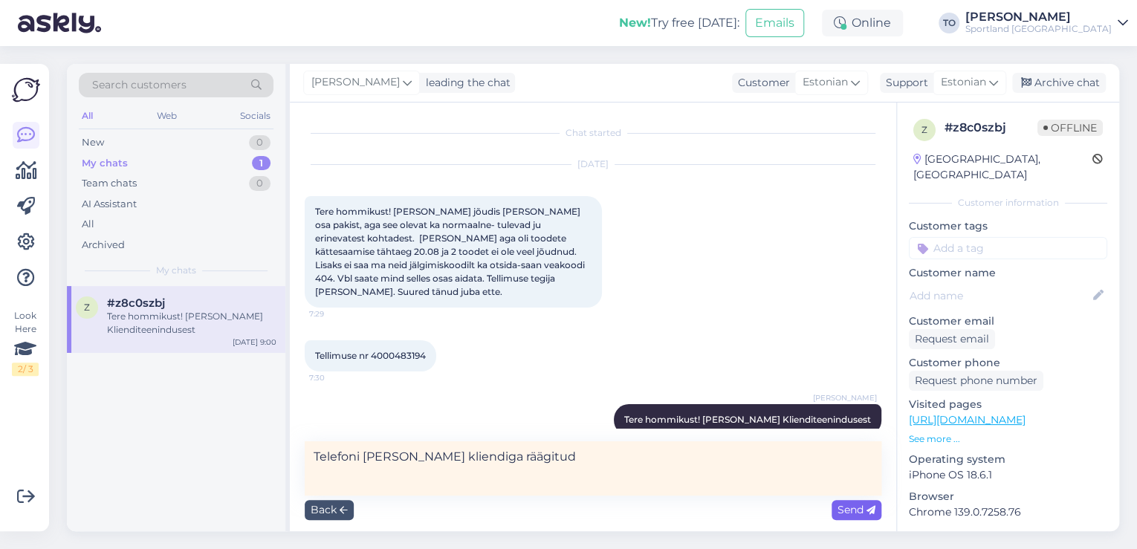
type textarea "Telefoni [PERSON_NAME] kliendiga räägitud"
click at [845, 507] on span "Send" at bounding box center [856, 509] width 38 height 13
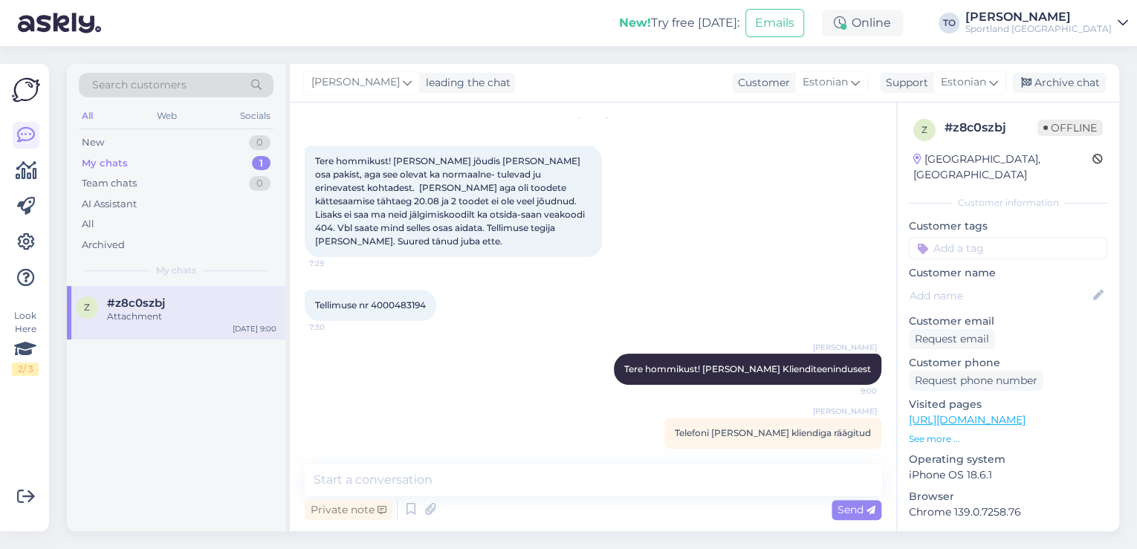
click at [995, 237] on input at bounding box center [1008, 248] width 198 height 22
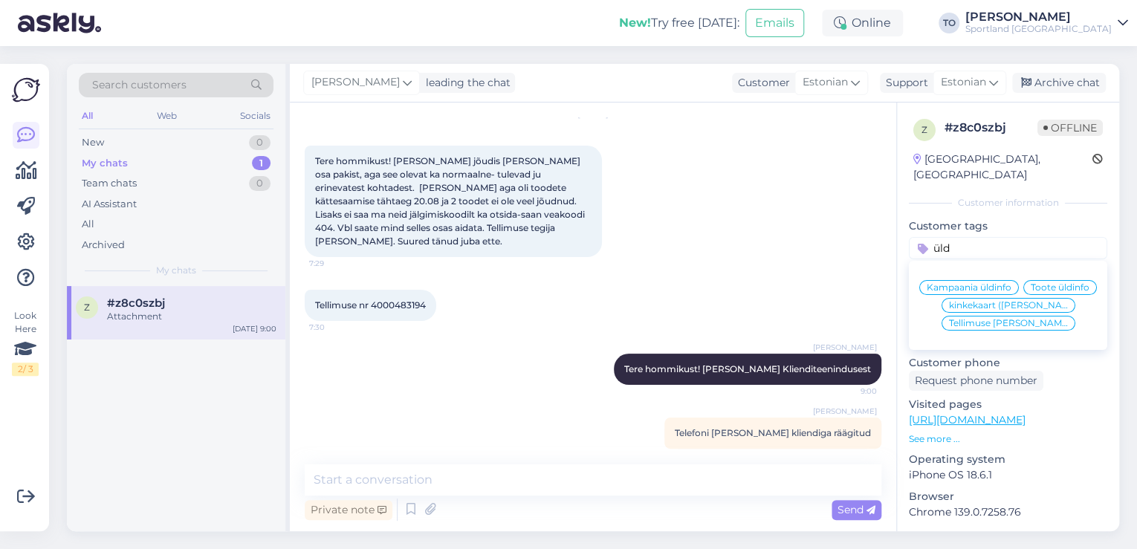
type input "üld"
click at [1016, 322] on span "Tellimuse [PERSON_NAME] info" at bounding box center [1008, 323] width 119 height 9
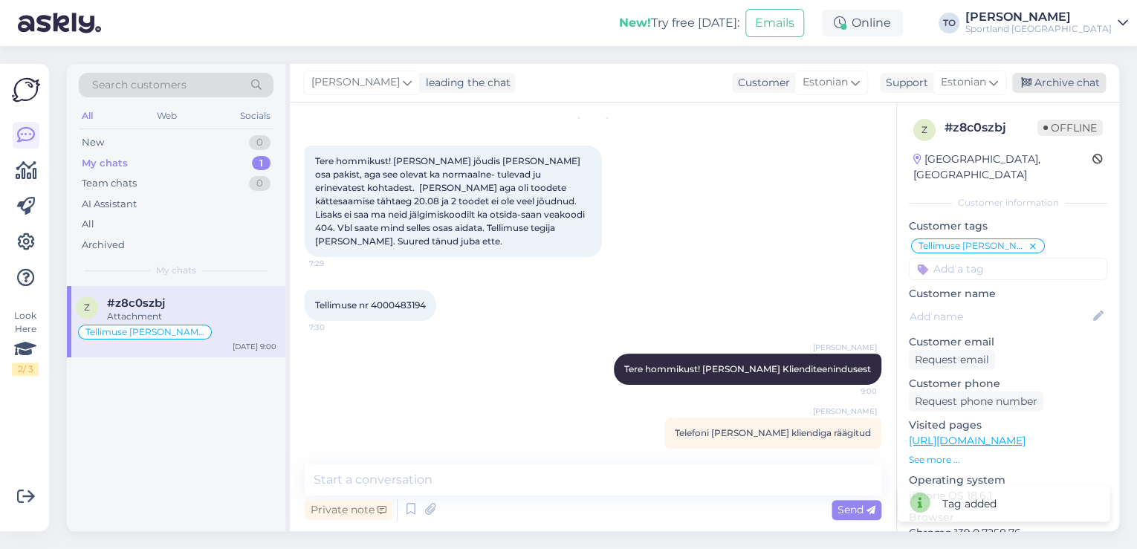
click at [1051, 83] on div "Archive chat" at bounding box center [1059, 83] width 94 height 20
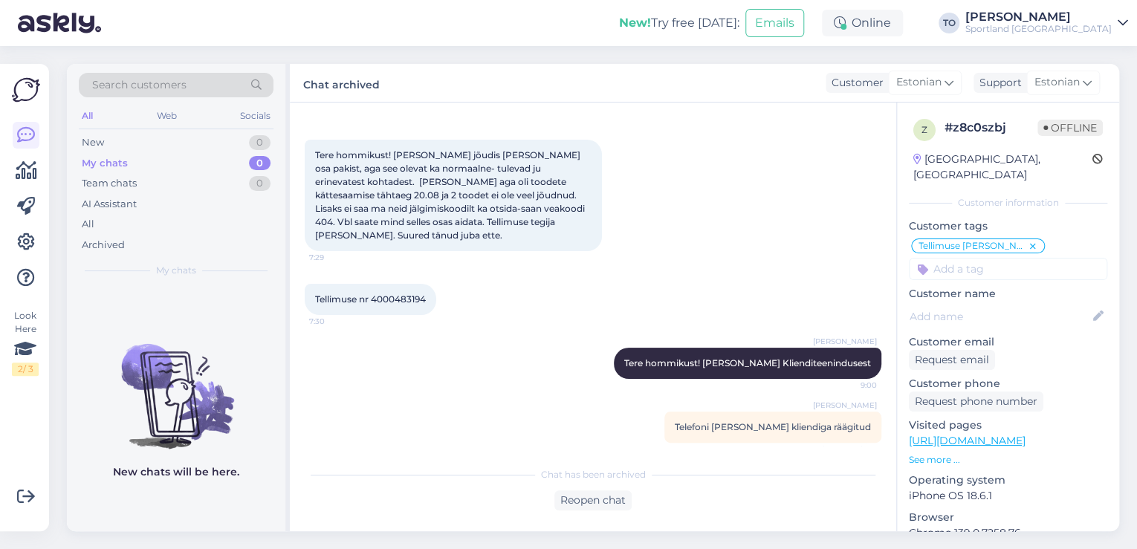
click at [1106, 33] on div "Sportland [GEOGRAPHIC_DATA]" at bounding box center [1038, 29] width 146 height 12
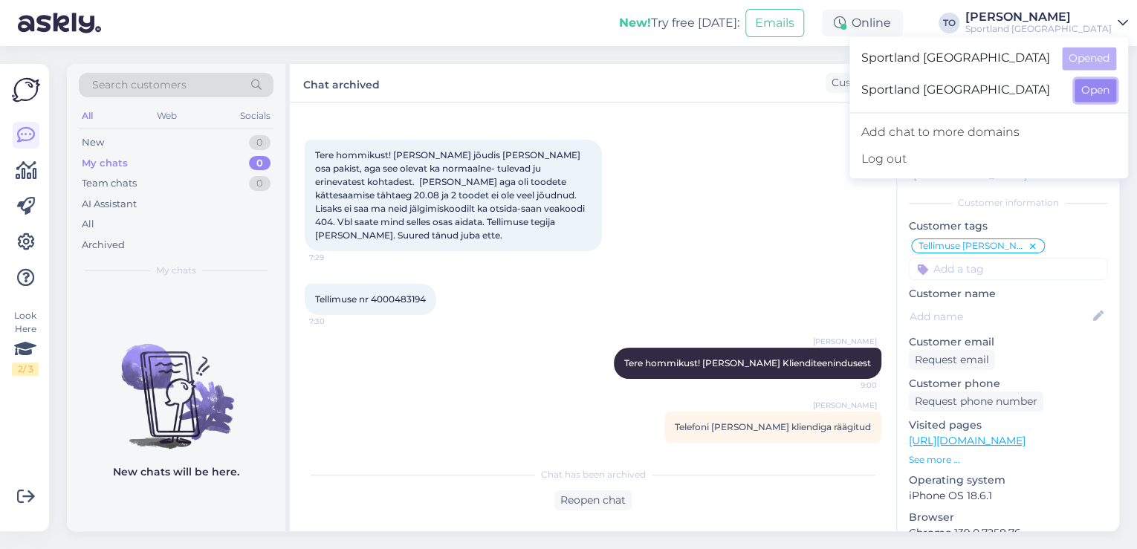
click at [1076, 99] on button "Open" at bounding box center [1095, 90] width 42 height 23
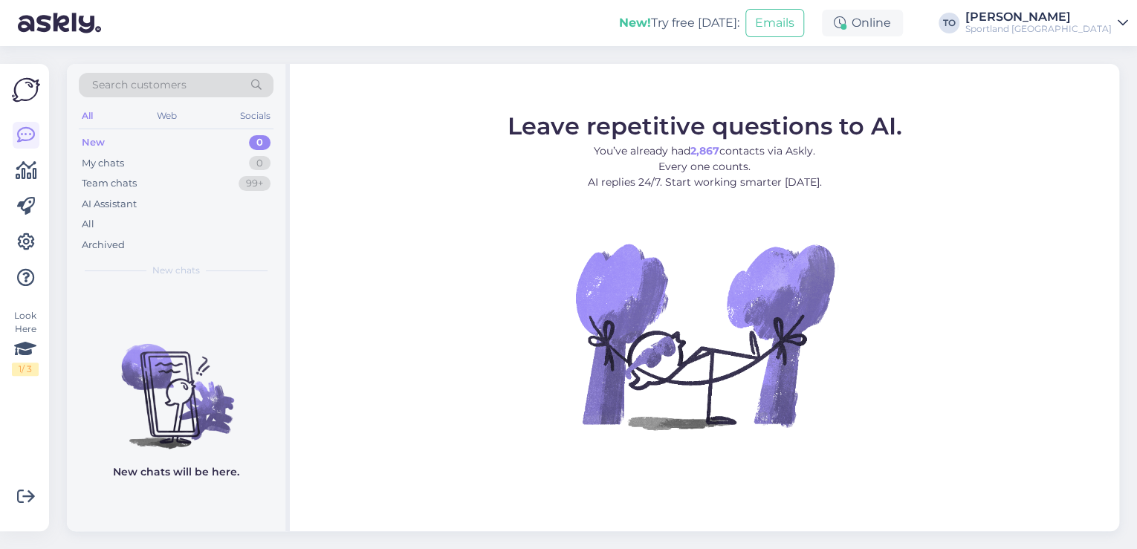
click at [1091, 25] on div "Sportland [GEOGRAPHIC_DATA]" at bounding box center [1038, 29] width 146 height 12
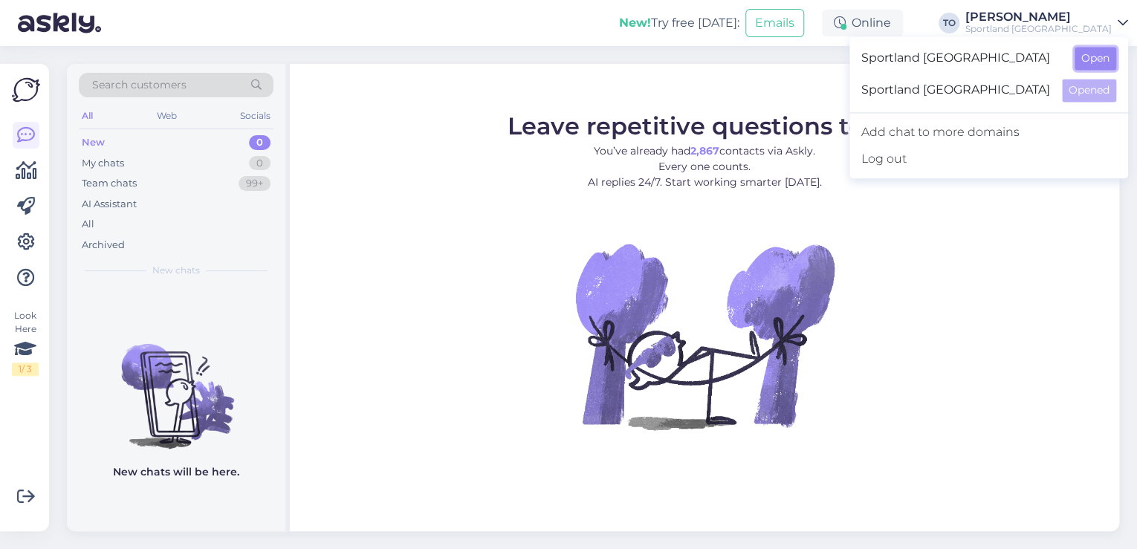
click at [1107, 61] on button "Open" at bounding box center [1095, 58] width 42 height 23
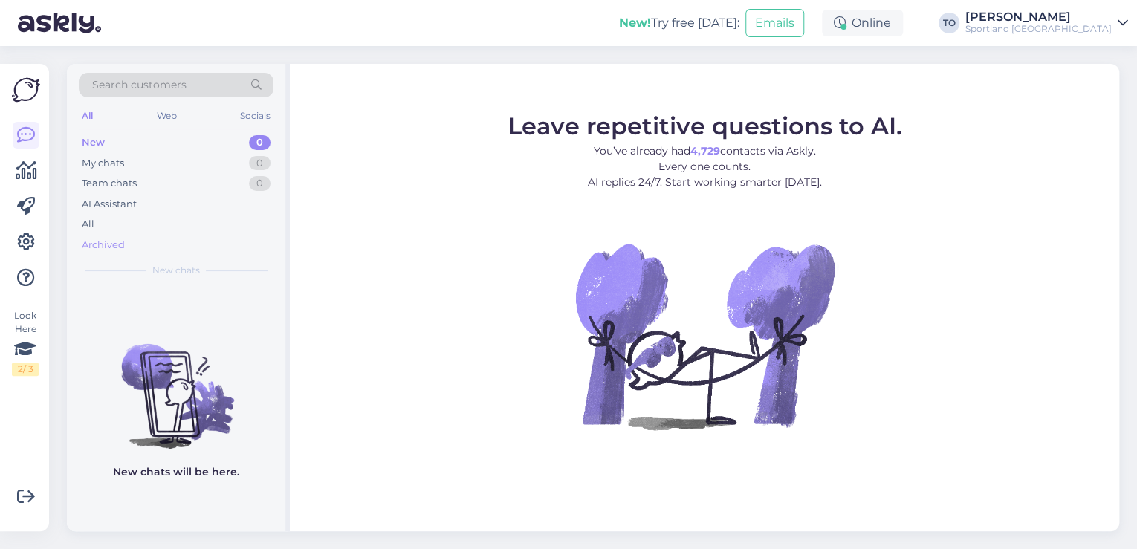
click at [110, 249] on div "Archived" at bounding box center [103, 245] width 43 height 15
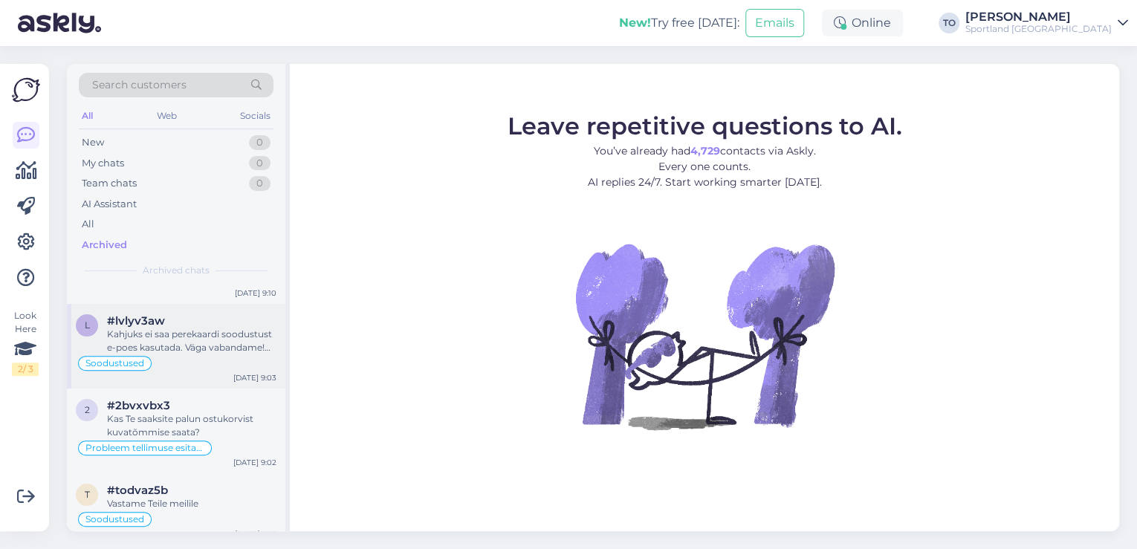
scroll to position [0, 0]
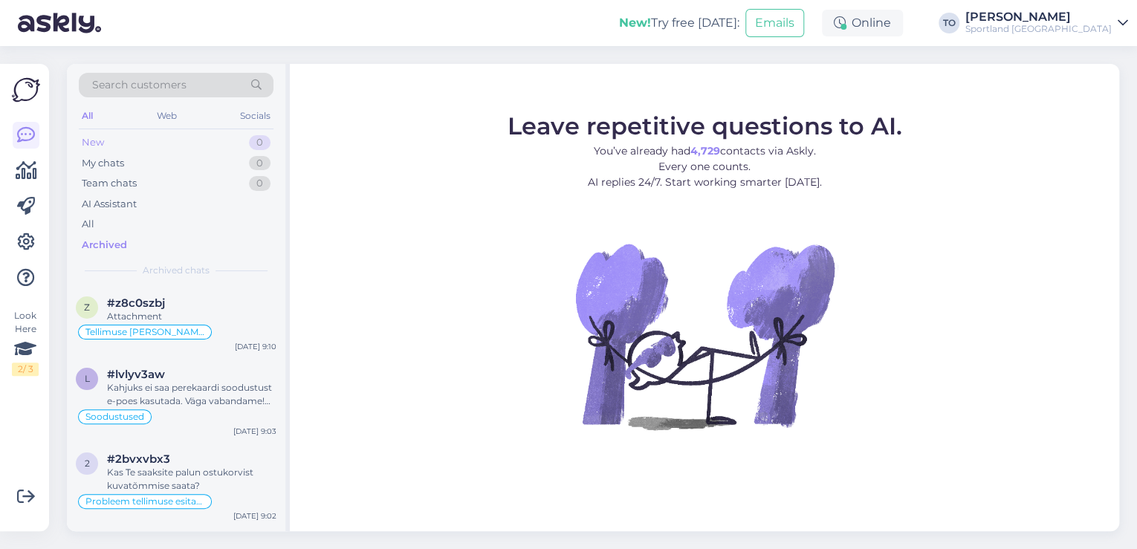
click at [232, 133] on div "New 0" at bounding box center [176, 142] width 195 height 21
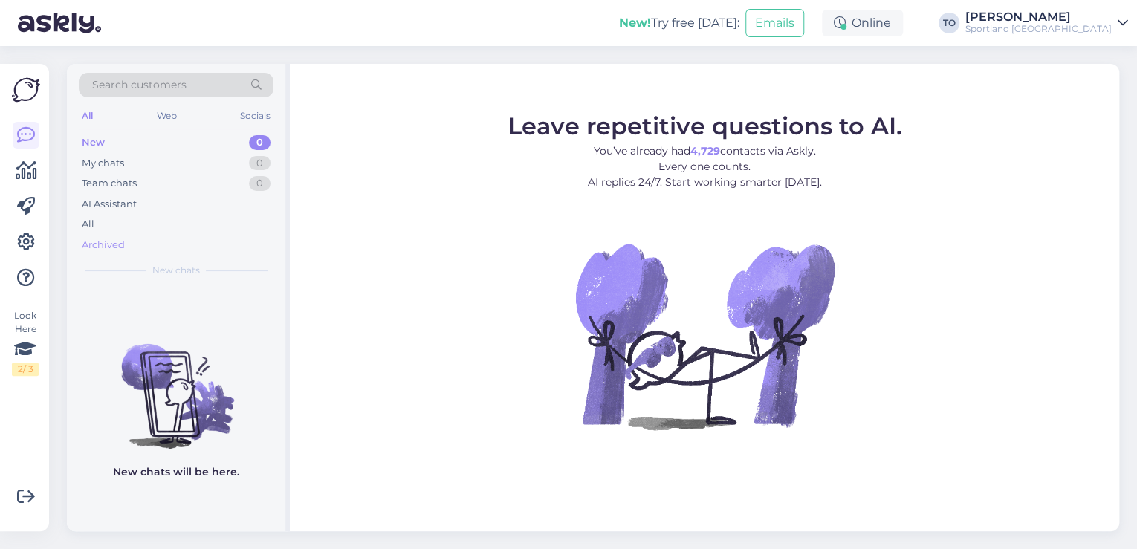
click at [107, 240] on div "Archived" at bounding box center [103, 245] width 43 height 15
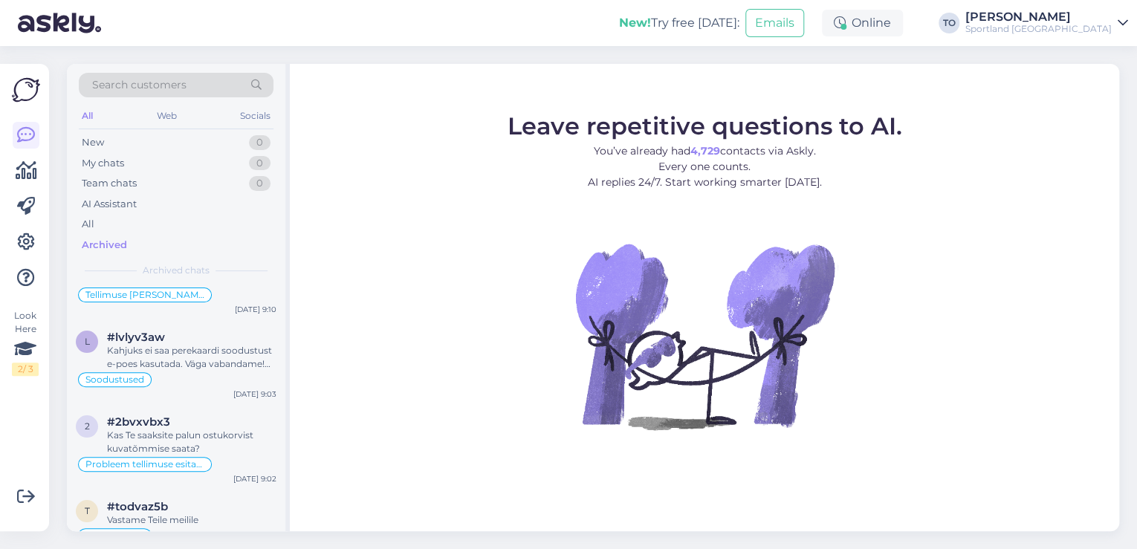
scroll to position [178, 0]
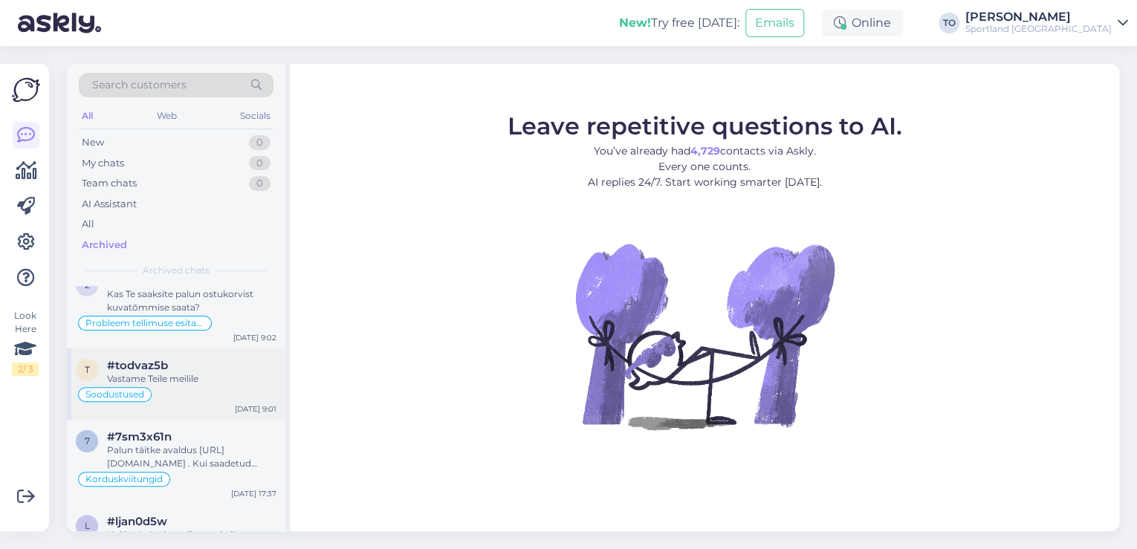
click at [221, 383] on div "Vastame Teile meilile" at bounding box center [191, 378] width 169 height 13
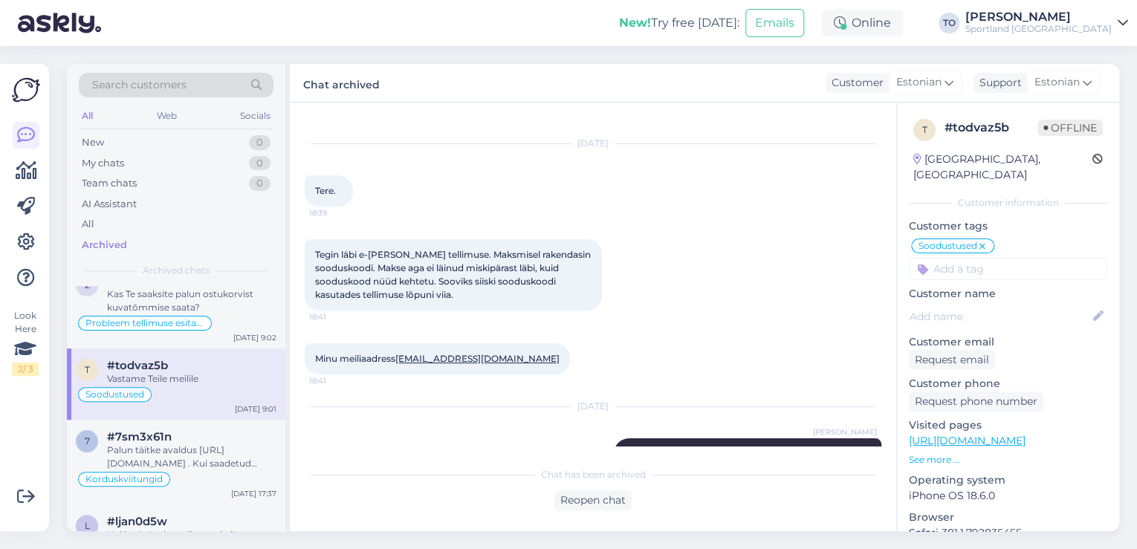
scroll to position [0, 0]
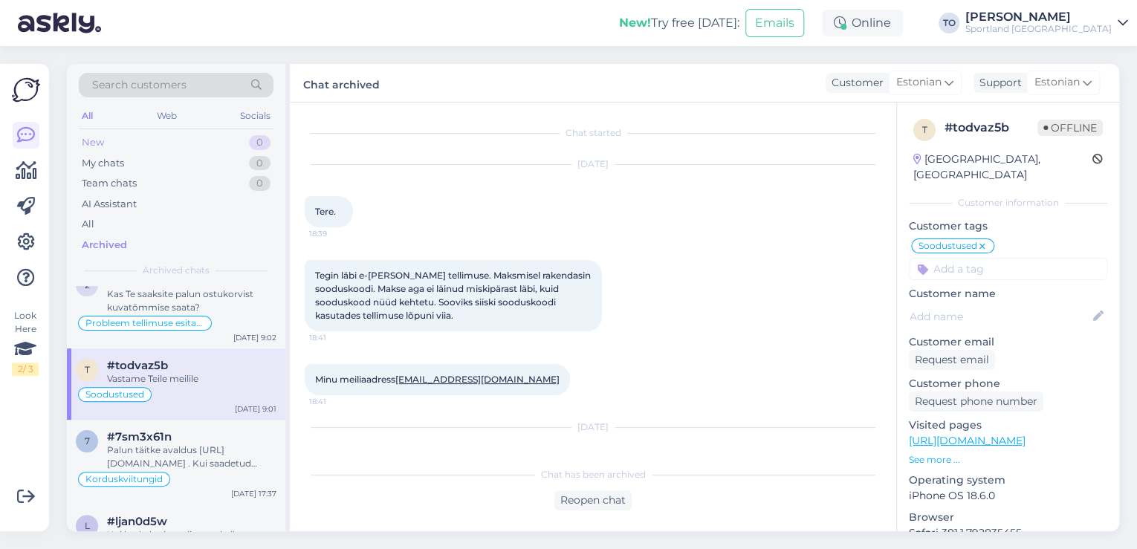
click at [166, 139] on div "New 0" at bounding box center [176, 142] width 195 height 21
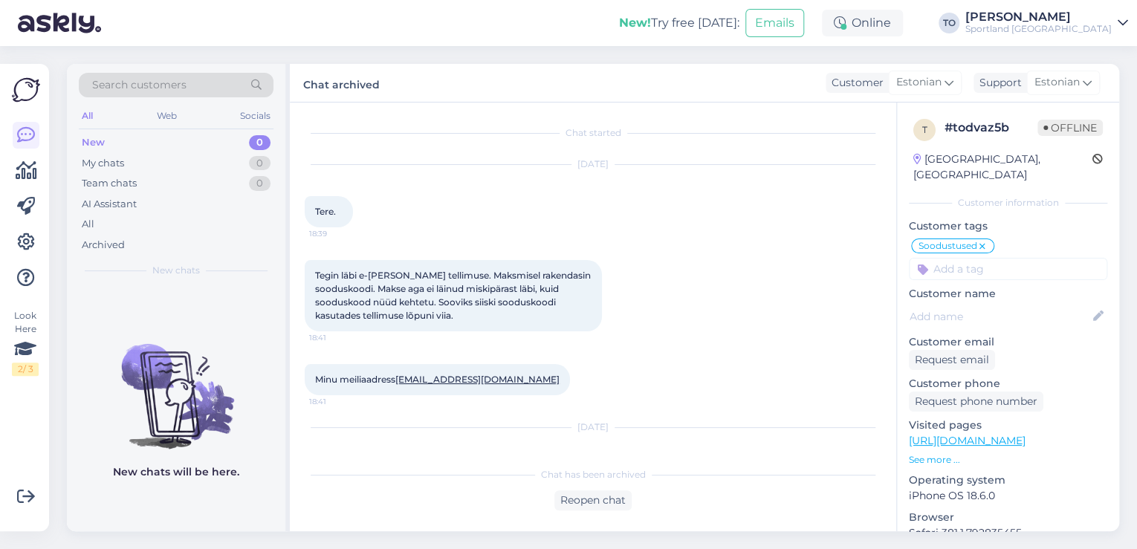
click at [1063, 29] on div "Sportland [GEOGRAPHIC_DATA]" at bounding box center [1038, 29] width 146 height 12
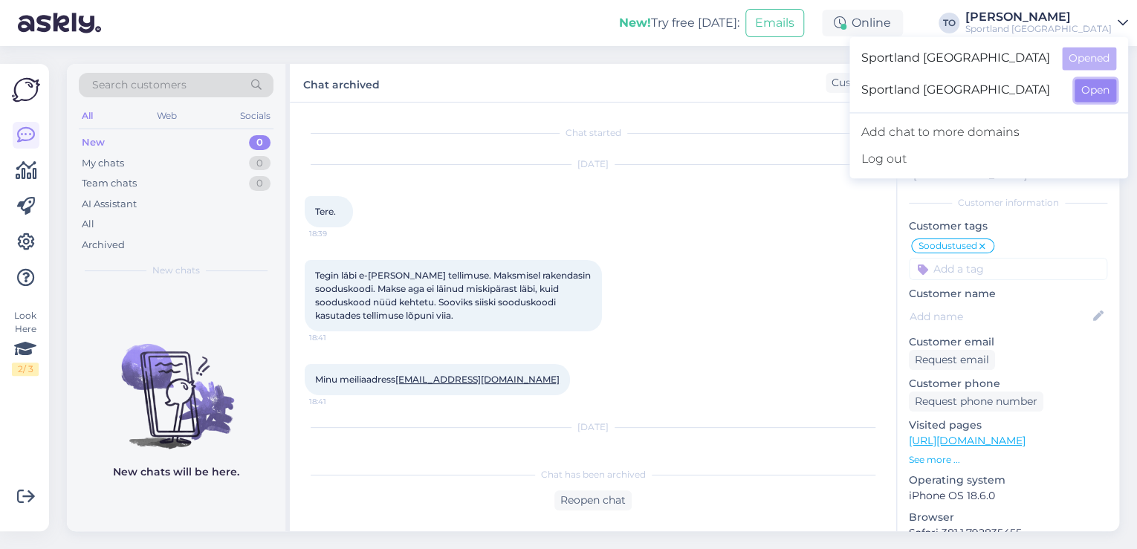
click at [1089, 88] on button "Open" at bounding box center [1095, 90] width 42 height 23
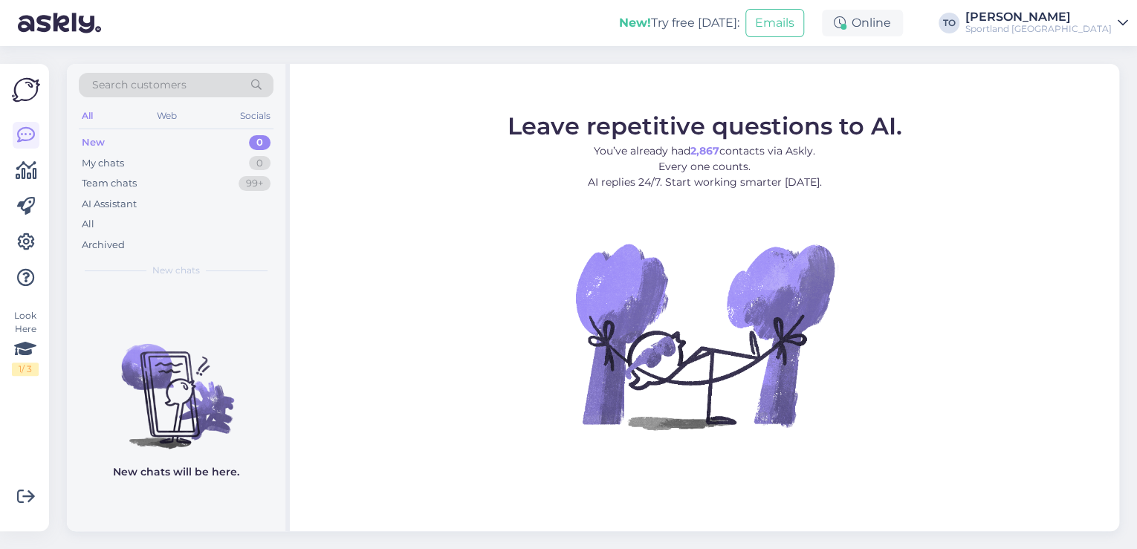
click at [1103, 19] on div "[PERSON_NAME]" at bounding box center [1038, 17] width 146 height 12
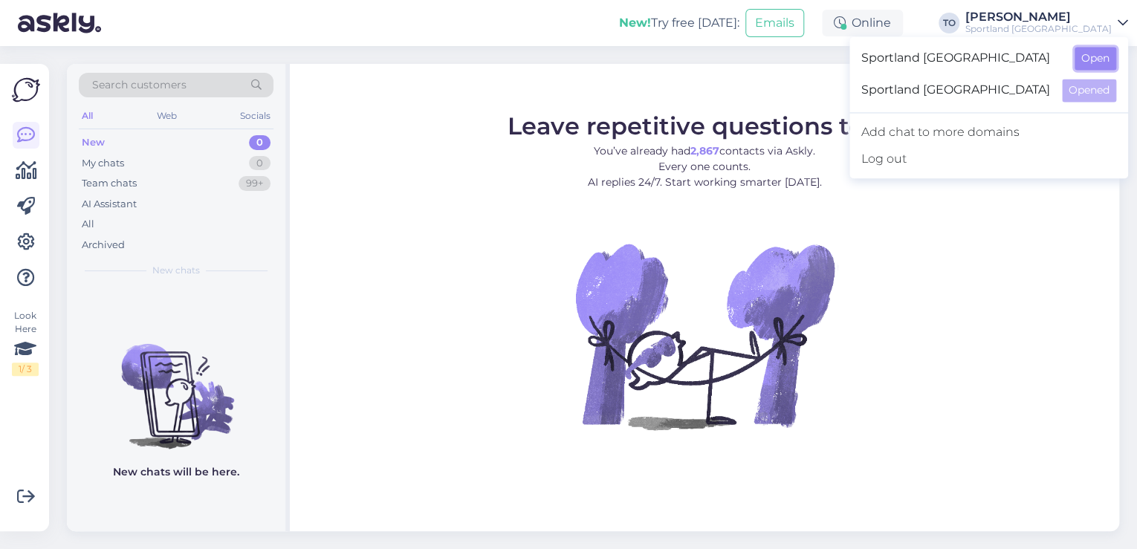
click at [1100, 51] on button "Open" at bounding box center [1095, 58] width 42 height 23
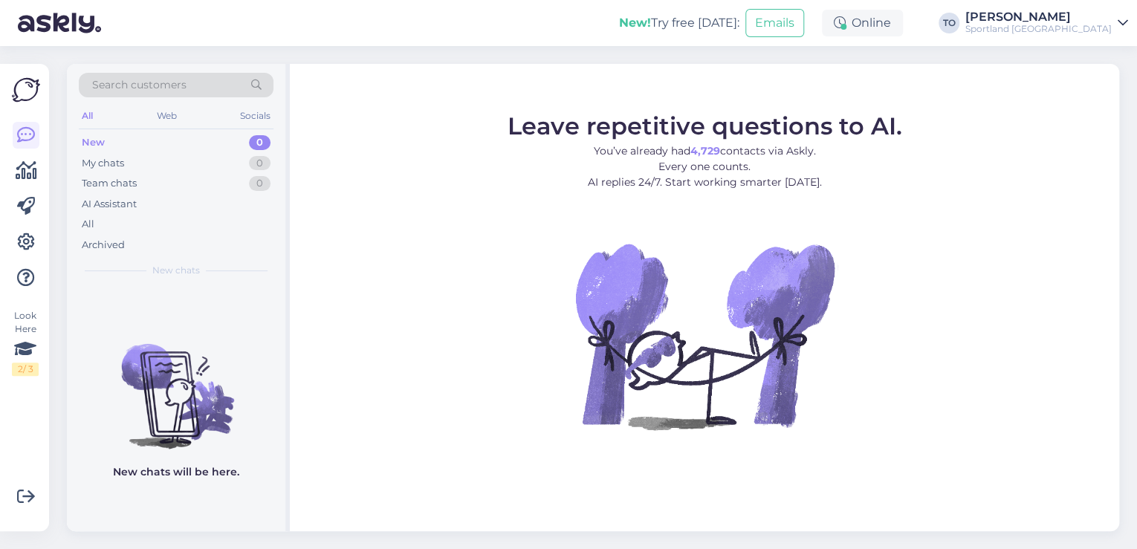
click at [178, 89] on span "Search customers" at bounding box center [139, 85] width 94 height 16
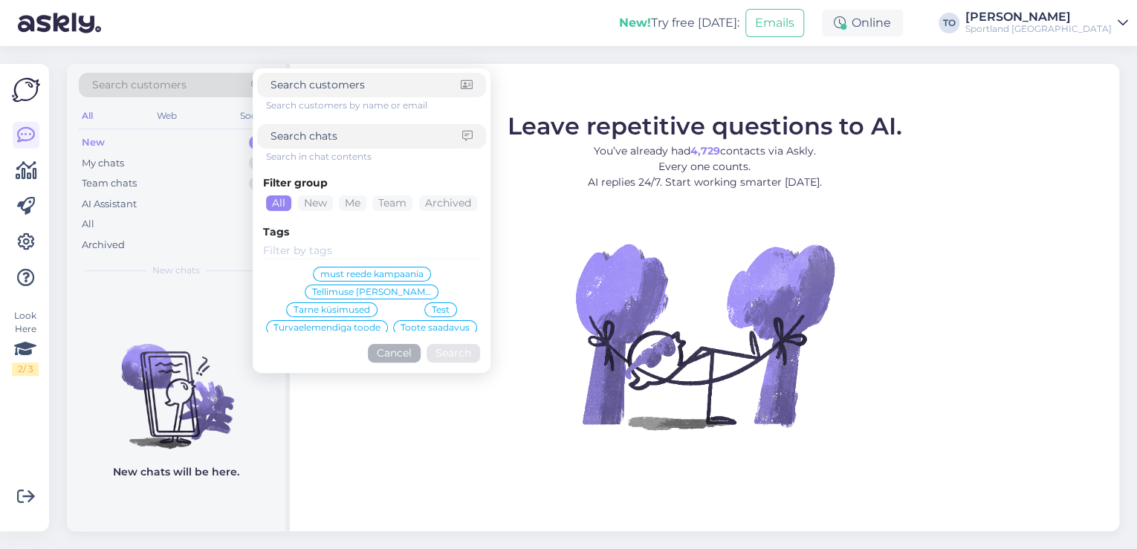
click at [315, 145] on div at bounding box center [371, 136] width 229 height 25
click at [320, 133] on input at bounding box center [366, 137] width 192 height 16
paste input "8000007713"
type input "8000007713"
click at [457, 355] on button "Search" at bounding box center [452, 353] width 53 height 19
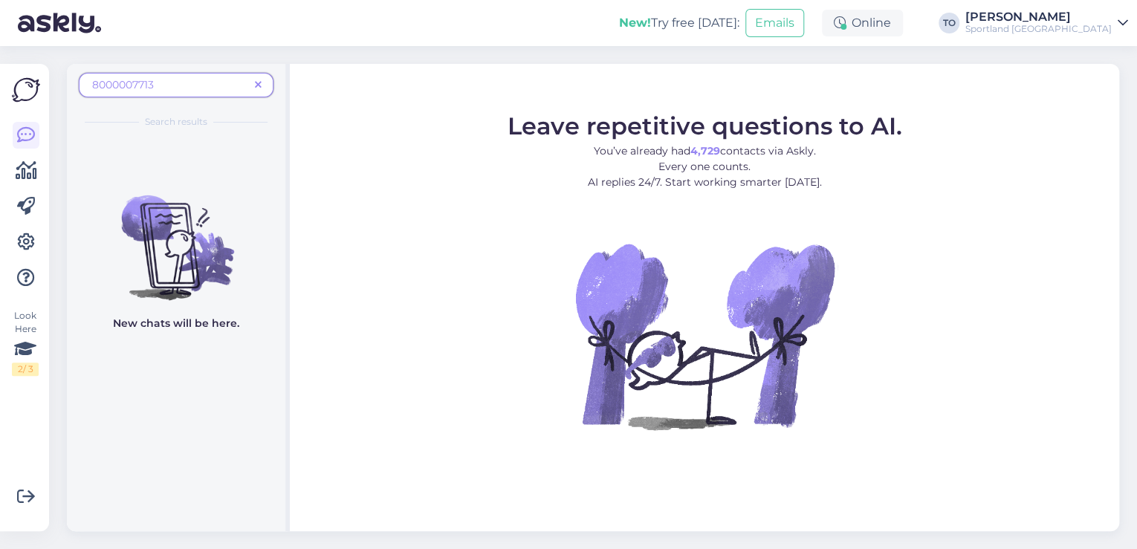
click at [257, 86] on icon at bounding box center [258, 85] width 7 height 10
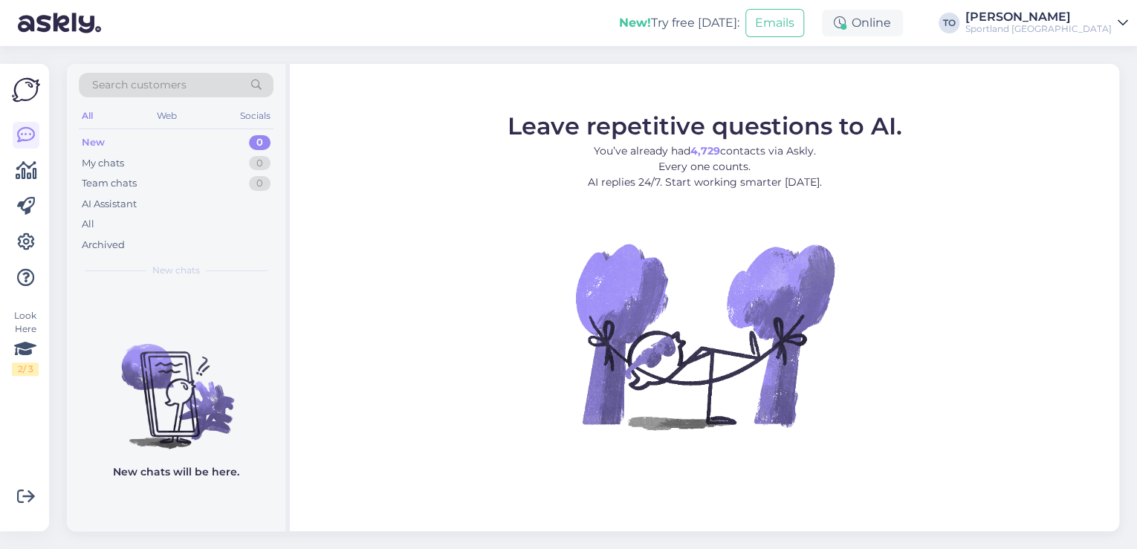
click at [127, 86] on span "Search customers" at bounding box center [139, 85] width 94 height 16
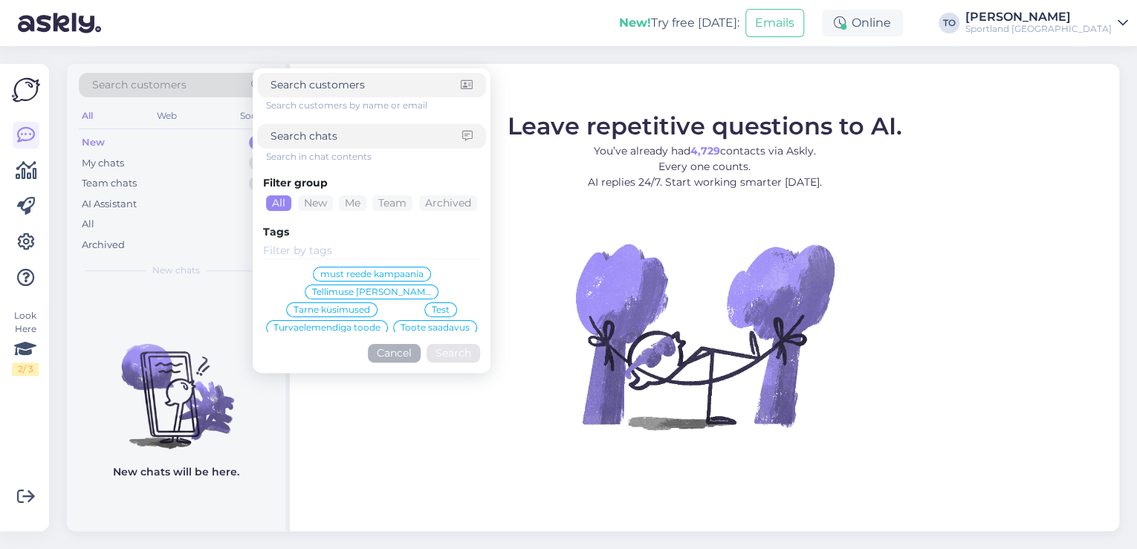
click at [310, 140] on input at bounding box center [366, 137] width 192 height 16
paste input "8000007714"
type input "8000007714"
click at [458, 352] on button "Search" at bounding box center [452, 353] width 53 height 19
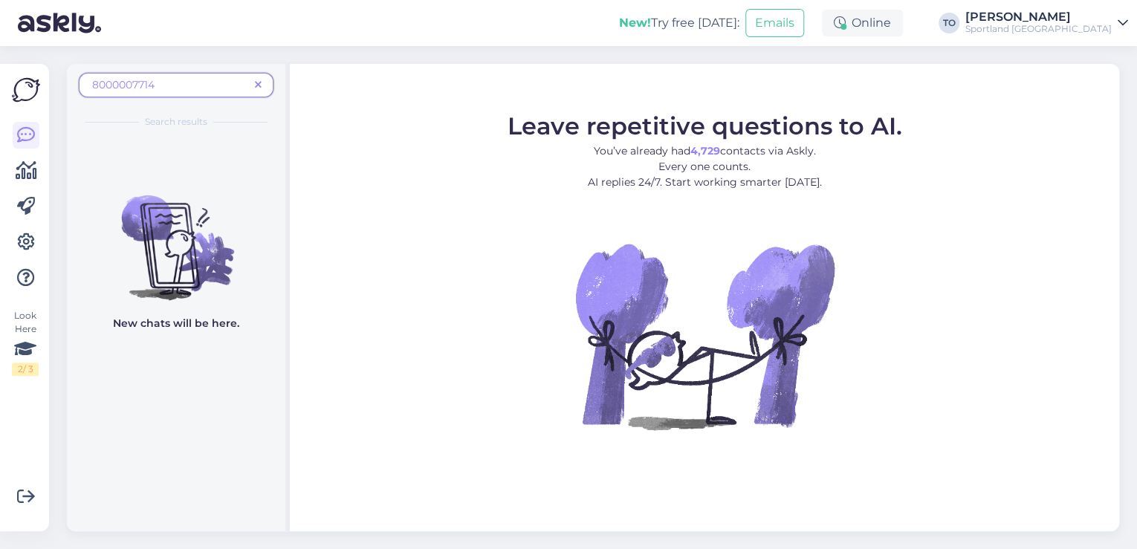
click at [259, 80] on icon at bounding box center [258, 85] width 7 height 10
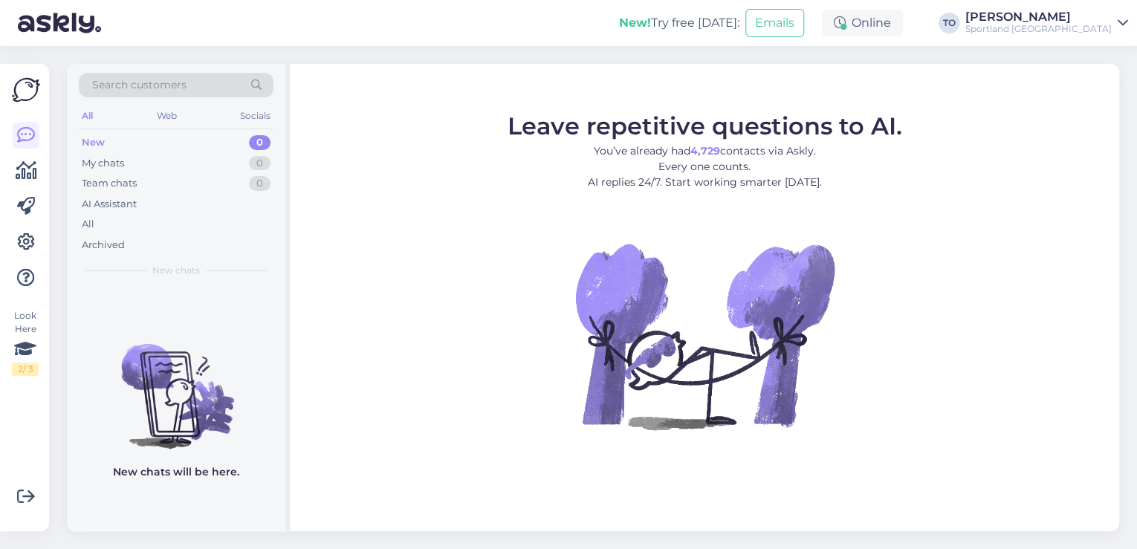
click at [1053, 24] on div "Sportland [GEOGRAPHIC_DATA]" at bounding box center [1038, 29] width 146 height 12
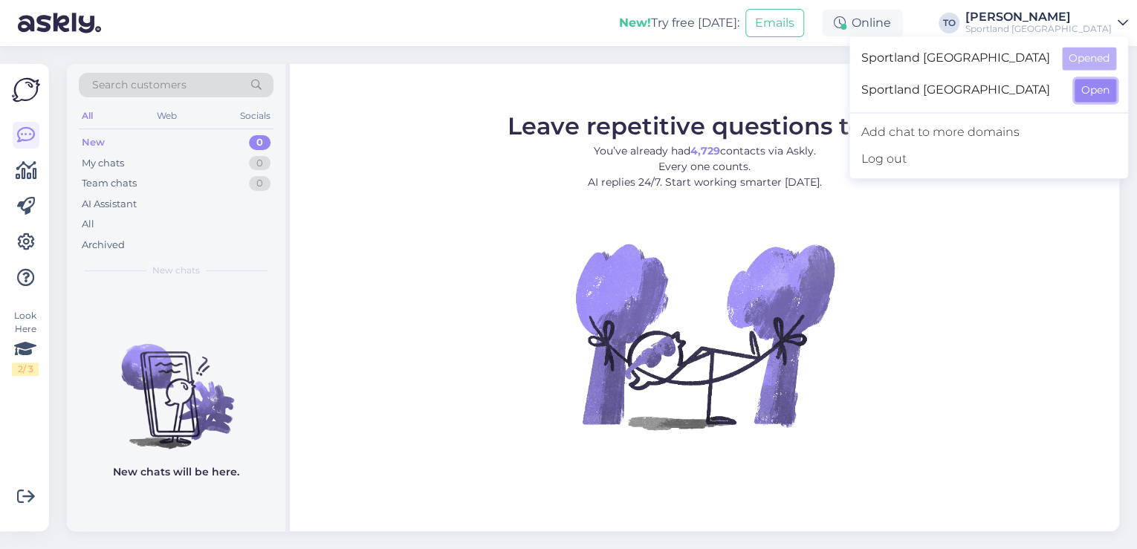
click at [1094, 88] on button "Open" at bounding box center [1095, 90] width 42 height 23
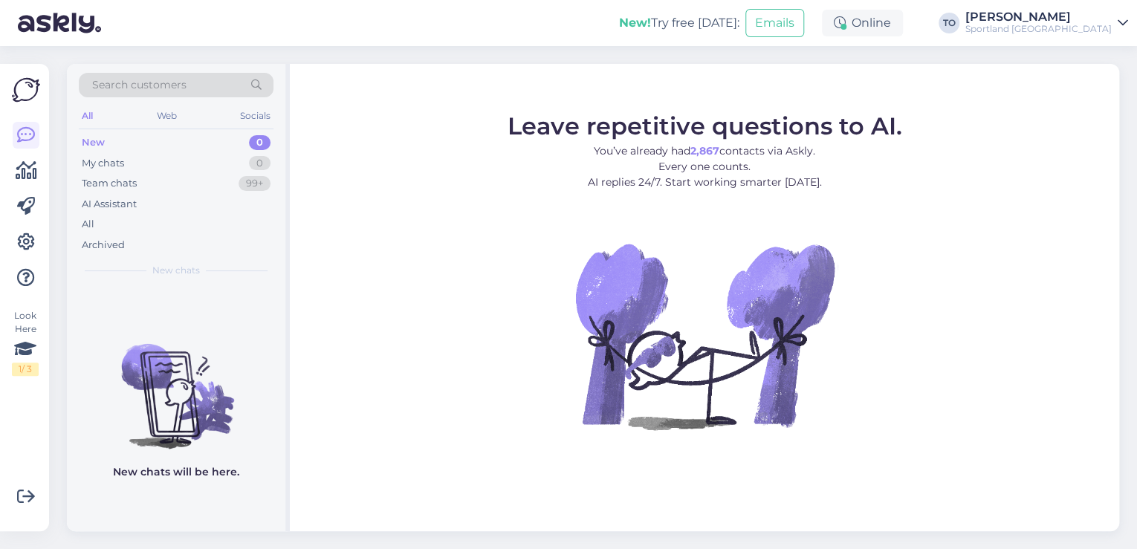
click at [1092, 27] on div "Sportland [GEOGRAPHIC_DATA]" at bounding box center [1038, 29] width 146 height 12
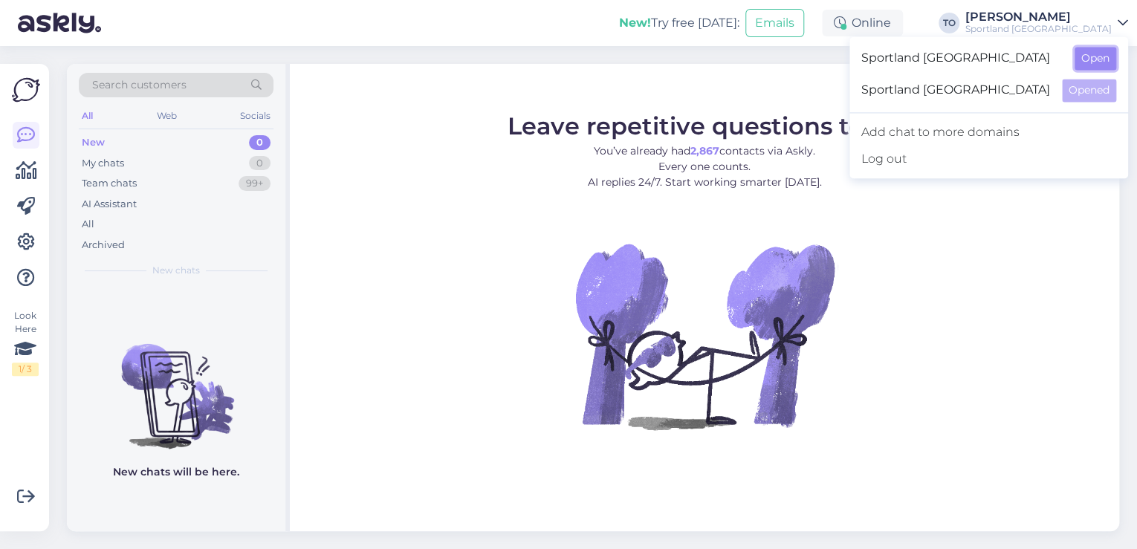
click at [1094, 64] on button "Open" at bounding box center [1095, 58] width 42 height 23
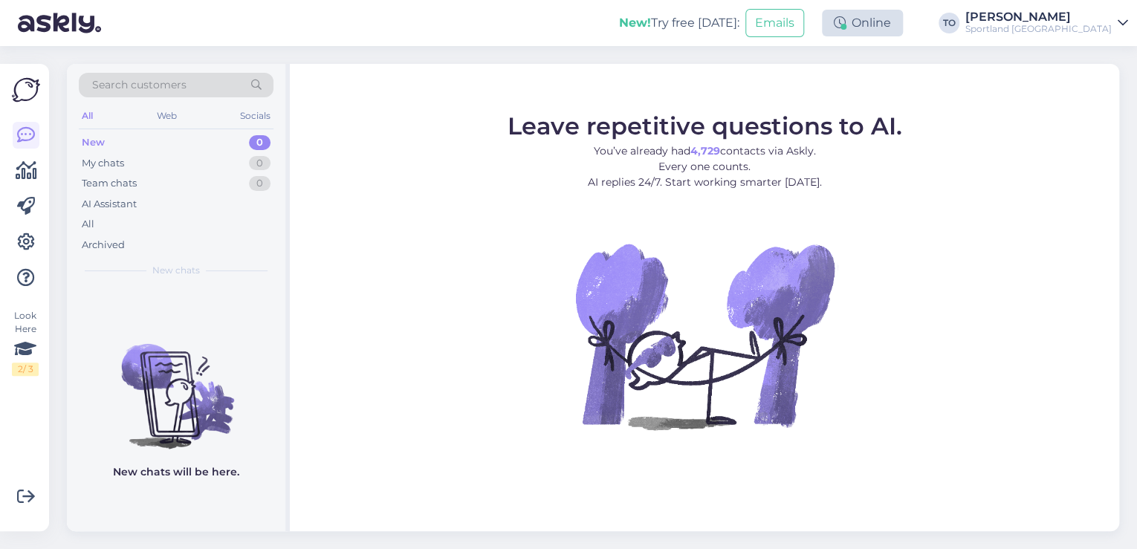
click at [903, 25] on div "Online" at bounding box center [862, 23] width 81 height 27
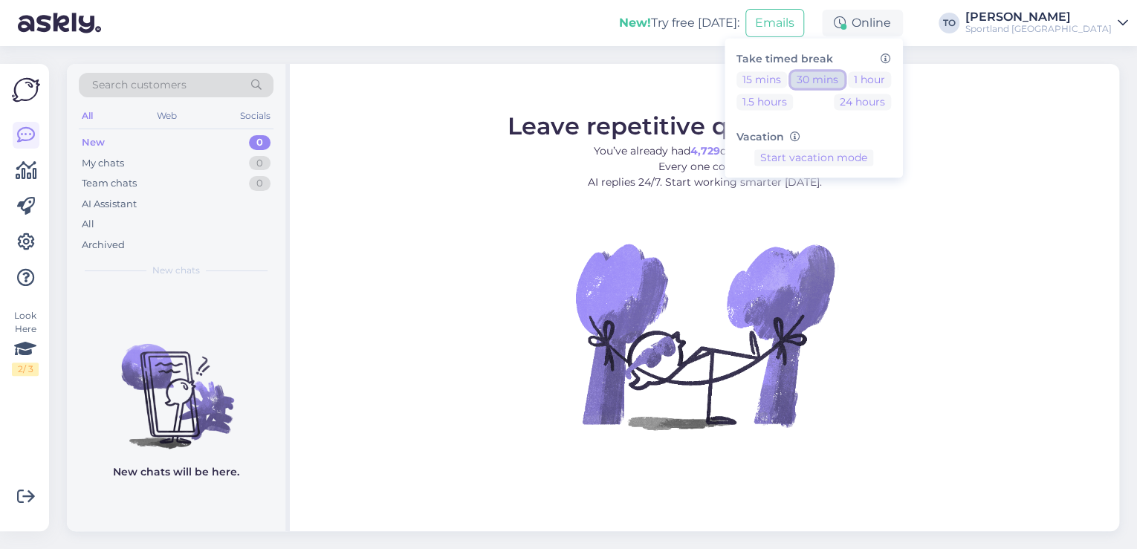
click at [844, 81] on button "30 mins" at bounding box center [817, 79] width 53 height 16
click at [1058, 17] on div "[PERSON_NAME]" at bounding box center [1038, 17] width 146 height 12
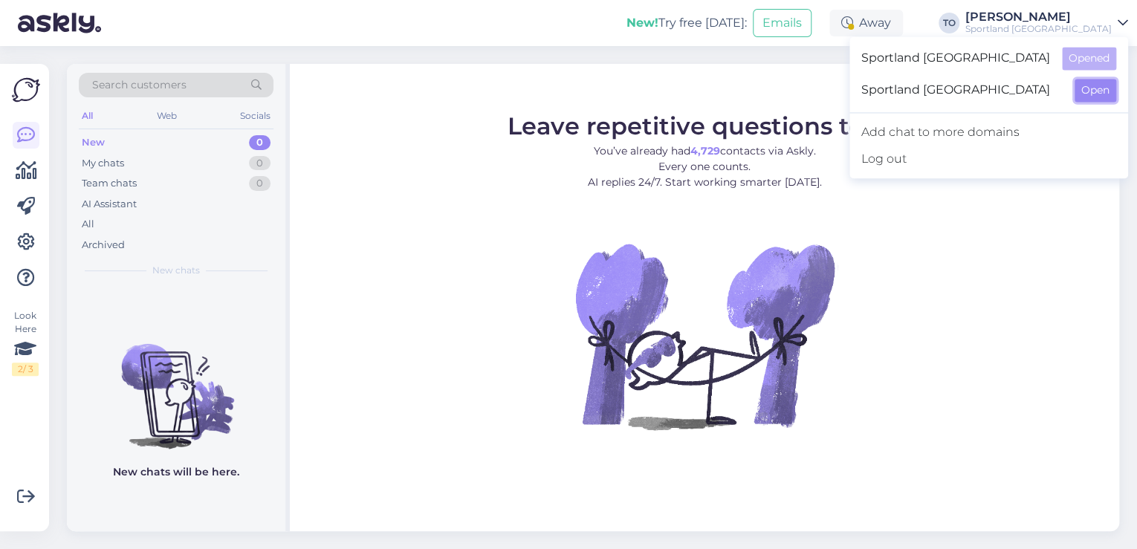
click at [1085, 88] on button "Open" at bounding box center [1095, 90] width 42 height 23
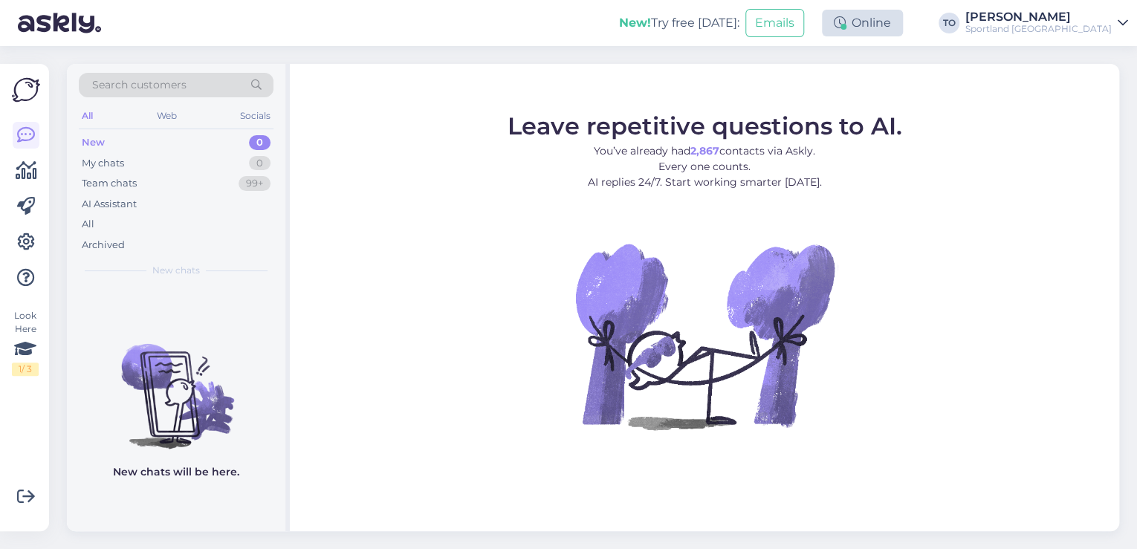
click at [903, 25] on div "Online" at bounding box center [862, 23] width 81 height 27
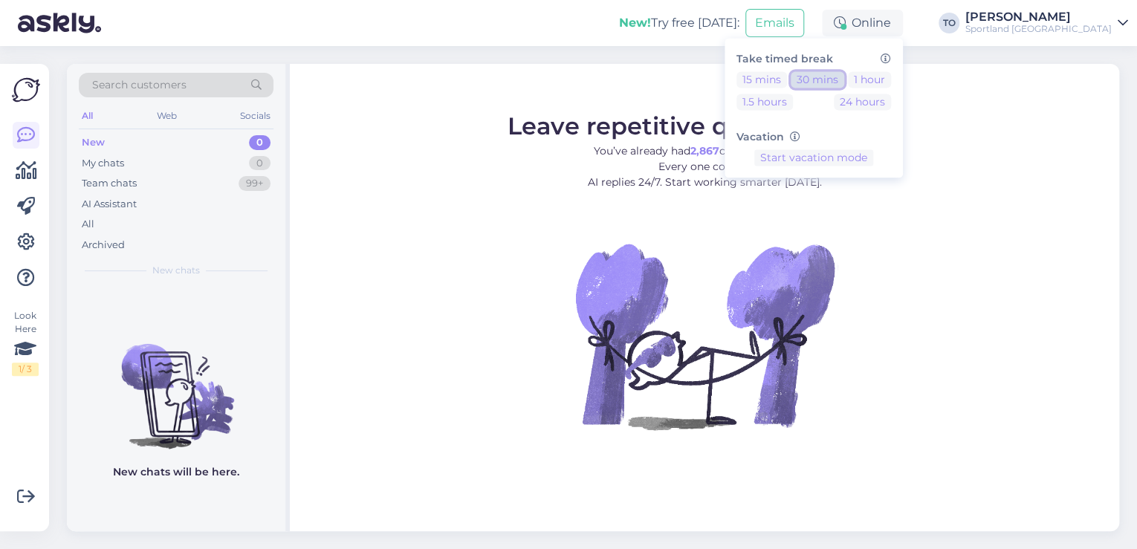
click at [844, 79] on button "30 mins" at bounding box center [817, 79] width 53 height 16
